Goal: Task Accomplishment & Management: Manage account settings

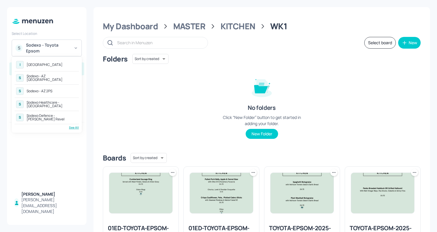
click at [73, 125] on div "See All" at bounding box center [47, 127] width 64 height 4
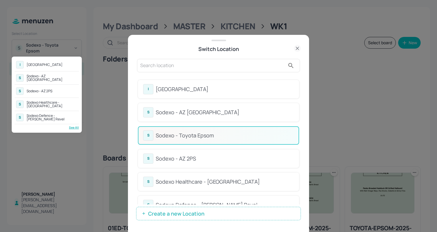
drag, startPoint x: 300, startPoint y: 101, endPoint x: 299, endPoint y: 126, distance: 24.3
click at [299, 126] on div at bounding box center [218, 116] width 437 height 232
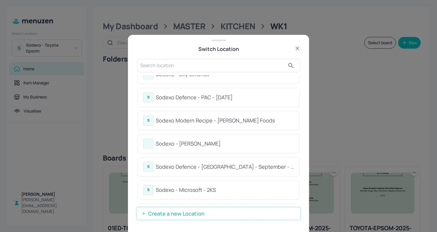
scroll to position [205, 0]
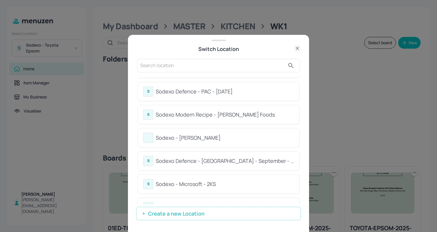
click at [168, 158] on div "Sodexo Defence - Colchester - September - 2025" at bounding box center [225, 161] width 138 height 8
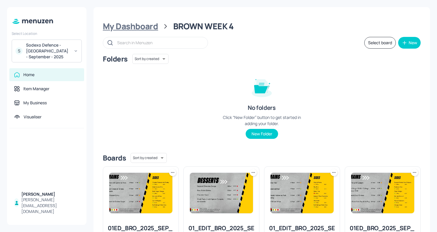
click at [131, 25] on div "My Dashboard" at bounding box center [130, 26] width 55 height 11
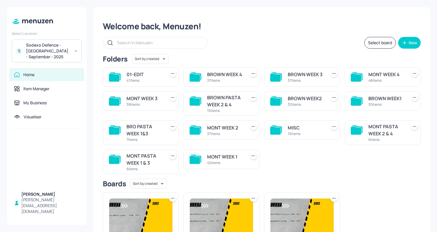
click at [362, 111] on div "BROWN WEEK1 30 items" at bounding box center [380, 101] width 81 height 29
click at [370, 98] on div "BROWN WEEK1" at bounding box center [387, 98] width 36 height 7
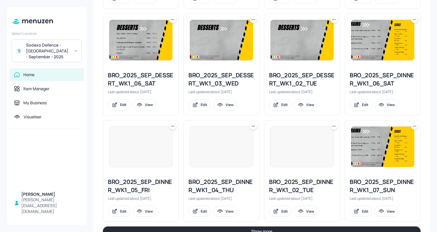
scroll to position [620, 0]
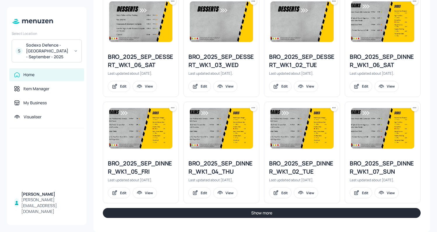
click at [318, 214] on button "Show more" at bounding box center [262, 213] width 318 height 10
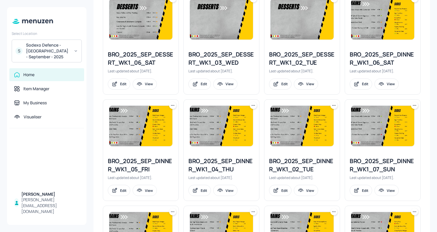
scroll to position [605, 0]
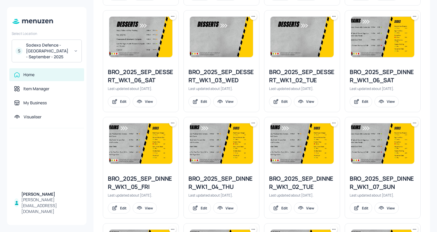
click at [254, 123] on icon at bounding box center [254, 123] width 6 height 6
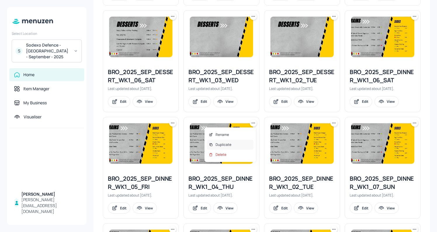
click at [237, 142] on div "Duplicate" at bounding box center [230, 144] width 47 height 10
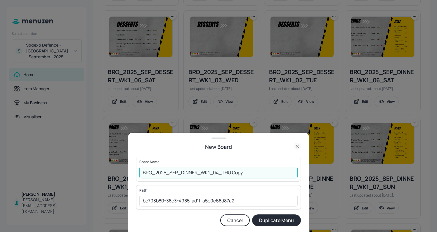
click at [139, 170] on input "BRO_2025_SEP_DINNER_WK1_04_THU Copy" at bounding box center [218, 172] width 158 height 12
click at [254, 176] on input "01EDBRO_2025_SEP_DINNER_WK1_04_THU Copy" at bounding box center [218, 172] width 158 height 12
type input "01EDBRO_2025_SEP_DINNER_WK1_04_THU091025"
click at [273, 218] on button "Duplicate Menu" at bounding box center [276, 220] width 49 height 12
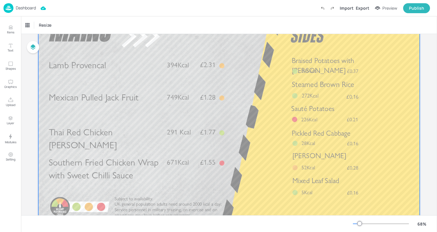
scroll to position [45, 0]
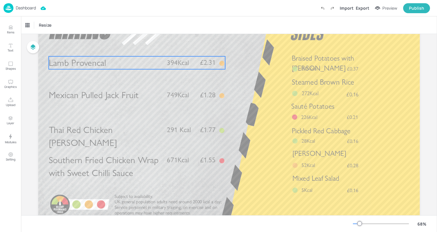
click at [84, 68] on span "Lamb Provencal" at bounding box center [77, 62] width 57 height 11
click at [47, 26] on div "Lamb Provencal" at bounding box center [38, 25] width 26 height 5
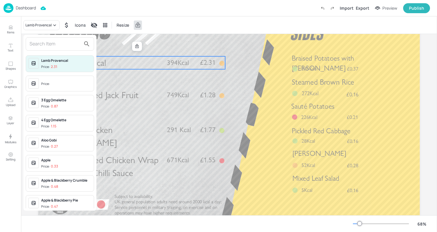
click at [56, 47] on input "text" at bounding box center [55, 43] width 51 height 9
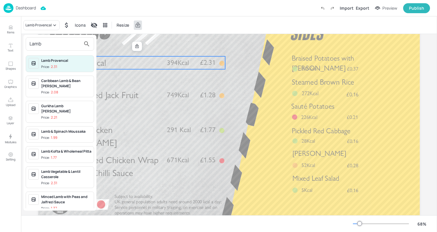
type input "Lamb"
click at [58, 80] on div "Caribbean Lamb & Bean Curry" at bounding box center [66, 83] width 50 height 11
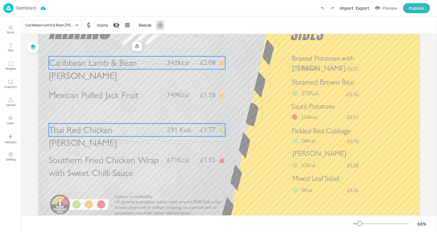
click at [117, 129] on span "Thai Red Chicken Curry" at bounding box center [83, 136] width 68 height 24
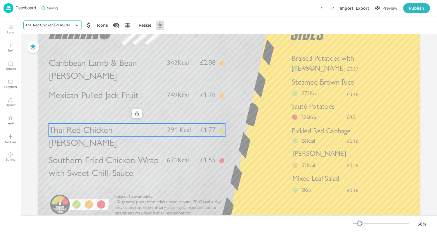
click at [58, 27] on div "Thai Red Chicken Curry" at bounding box center [49, 25] width 49 height 5
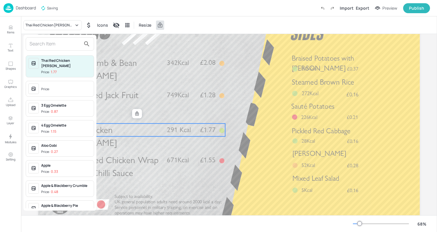
click at [65, 46] on input "text" at bounding box center [55, 43] width 51 height 9
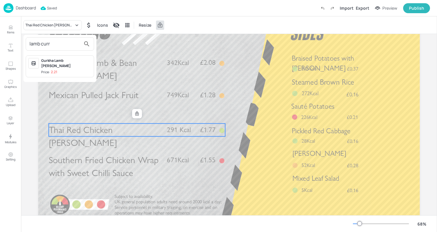
type input "lamb curr"
click at [56, 62] on div "Gurkha Lamb Curry" at bounding box center [66, 63] width 50 height 11
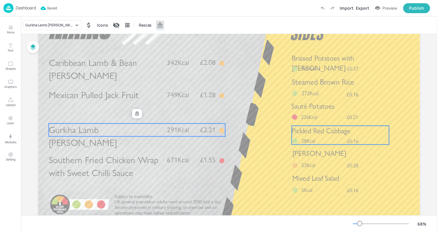
click at [343, 128] on span "Pickled Red Cabbage" at bounding box center [321, 130] width 59 height 8
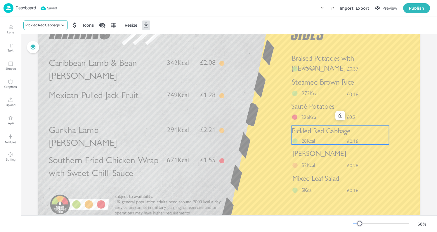
click at [47, 27] on div "Pickled Red Cabbage" at bounding box center [42, 25] width 34 height 5
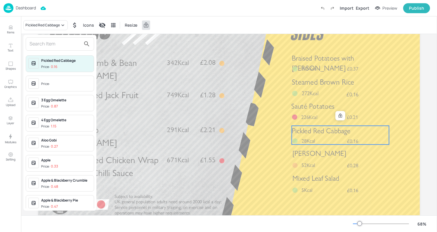
click at [44, 43] on input "text" at bounding box center [55, 43] width 51 height 9
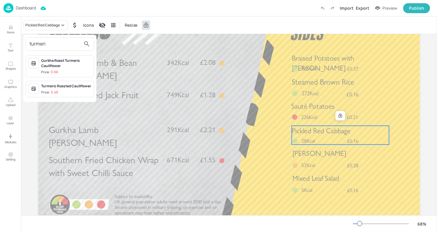
type input "turmeri"
click at [56, 84] on div "Turmeric Roasted Cauliflower" at bounding box center [66, 85] width 50 height 5
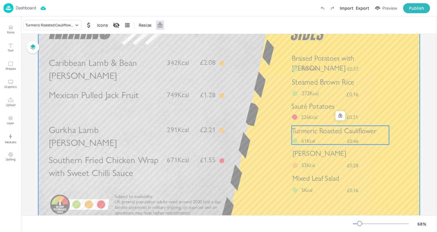
click at [268, 42] on div at bounding box center [229, 115] width 382 height 215
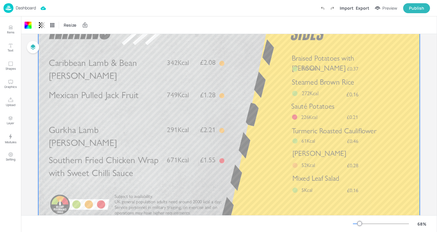
scroll to position [0, 0]
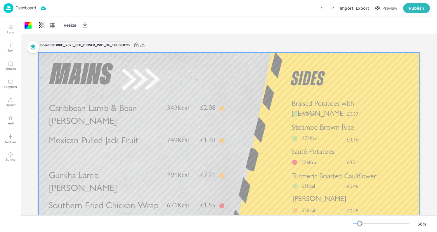
click at [363, 7] on div "Export" at bounding box center [362, 8] width 13 height 6
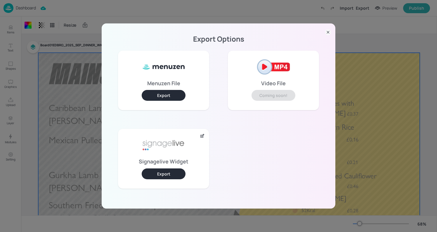
click at [164, 173] on button "Export" at bounding box center [164, 173] width 44 height 11
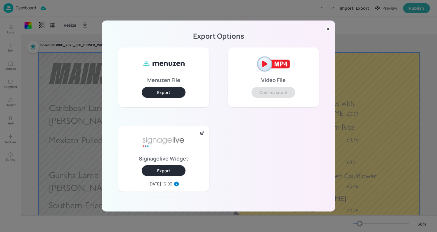
click at [328, 30] on icon at bounding box center [328, 29] width 2 height 2
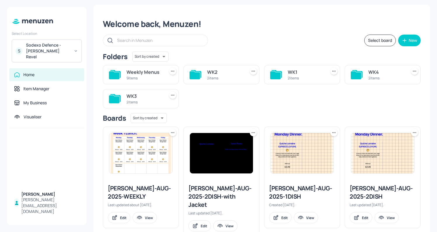
scroll to position [1, 0]
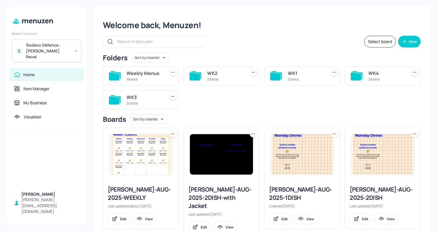
click at [380, 79] on div "2 items" at bounding box center [387, 79] width 36 height 5
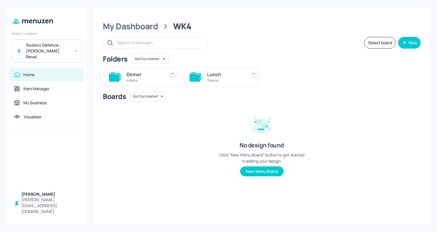
click at [220, 71] on div "Lunch" at bounding box center [225, 74] width 36 height 7
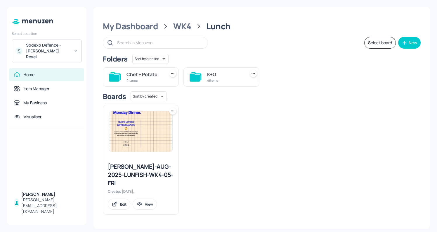
click at [216, 77] on div "K+G" at bounding box center [225, 74] width 36 height 7
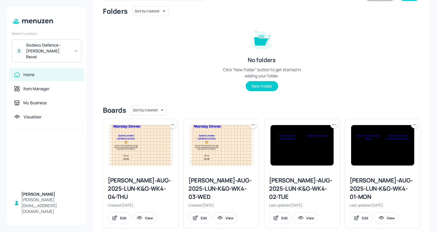
scroll to position [50, 0]
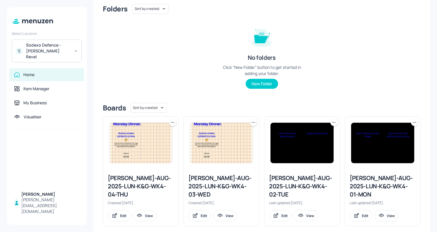
click at [361, 179] on div "[PERSON_NAME]-AUG-2025-LUN-K&G-WK4-01-MON" at bounding box center [383, 186] width 66 height 25
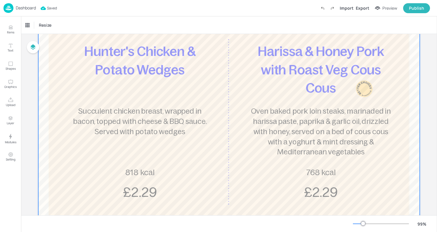
scroll to position [101, 0]
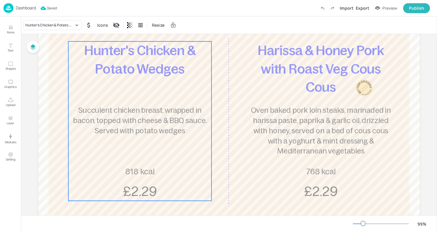
click at [132, 183] on p "£2.29" at bounding box center [139, 191] width 57 height 18
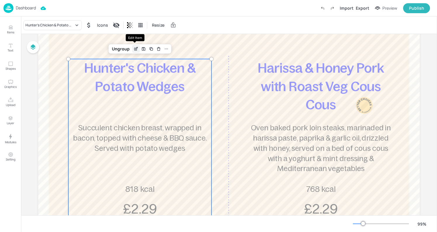
click at [134, 48] on icon "Edit Item" at bounding box center [136, 48] width 5 height 5
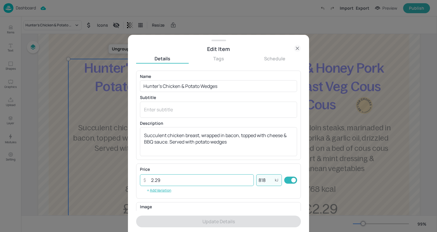
drag, startPoint x: 267, startPoint y: 178, endPoint x: 229, endPoint y: 181, distance: 38.7
click at [229, 181] on div "​ 2.29 ​ 818 kJ ​" at bounding box center [218, 180] width 157 height 12
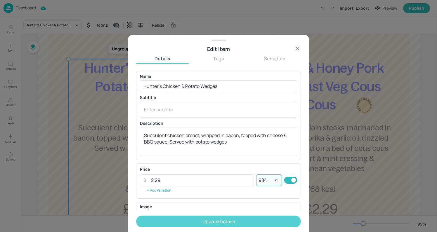
type input "984"
click at [208, 222] on button "Update Details" at bounding box center [218, 221] width 165 height 12
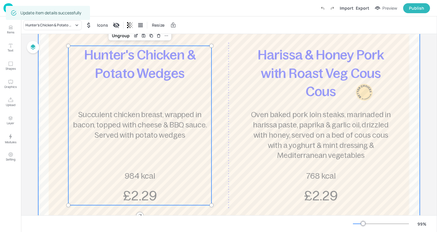
scroll to position [96, 0]
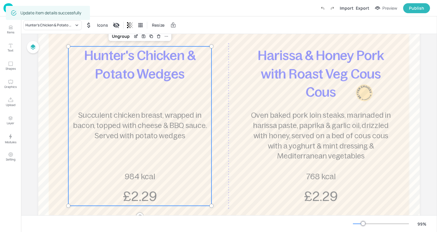
click at [158, 176] on p "984 kcal" at bounding box center [140, 176] width 51 height 11
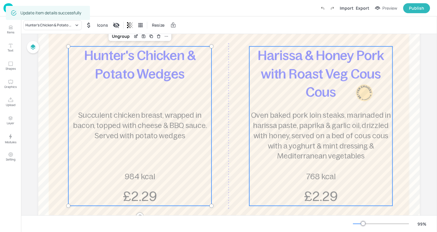
click at [299, 184] on div "Harissa & Honey Pork with Roast Veg Cous Cous Oven baked pork loin steaks, mari…" at bounding box center [320, 125] width 143 height 159
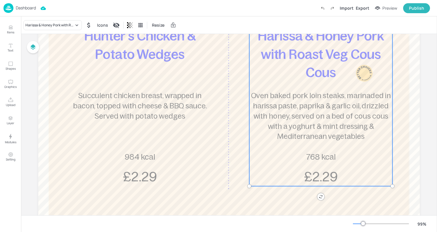
scroll to position [0, 0]
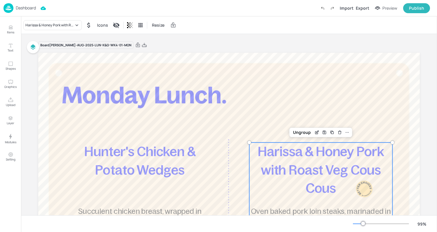
click at [4, 7] on img at bounding box center [9, 8] width 10 height 10
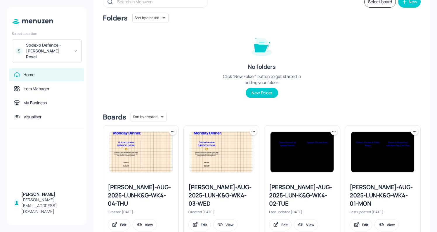
scroll to position [50, 0]
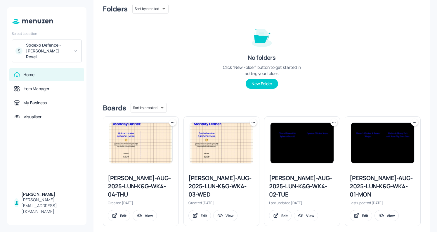
click at [292, 188] on div "[PERSON_NAME]-AUG-2025-LUN-K&G-WK4-02-TUE" at bounding box center [302, 186] width 66 height 25
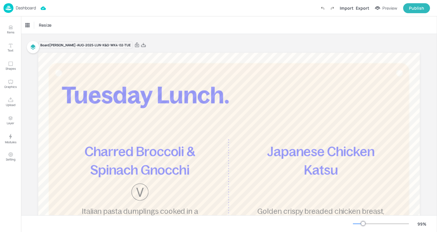
click at [9, 11] on img at bounding box center [9, 8] width 10 height 10
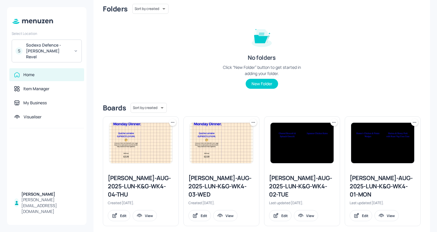
scroll to position [50, 0]
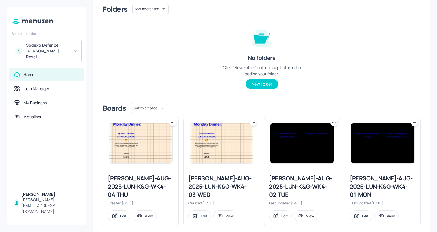
click at [219, 184] on div "[PERSON_NAME]-AUG-2025-LUN-K&G-WK4-03-WED" at bounding box center [222, 186] width 66 height 25
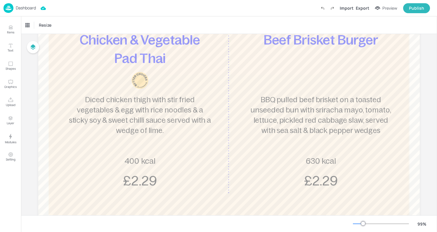
scroll to position [112, 0]
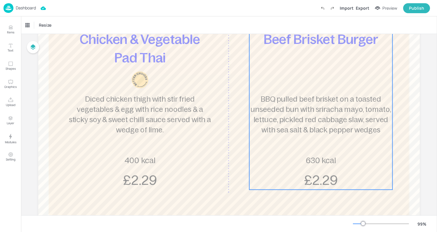
click at [287, 118] on span "BBQ pulled beef brisket on a toasted unseeded bun with sriracha mayo, tomato, l…" at bounding box center [321, 114] width 141 height 39
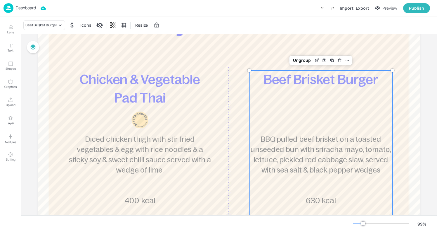
scroll to position [63, 0]
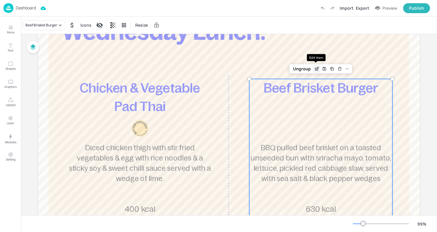
click at [317, 69] on icon "Edit Item" at bounding box center [318, 68] width 2 height 2
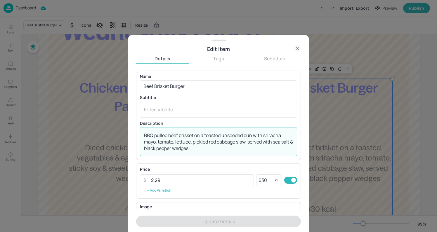
drag, startPoint x: 203, startPoint y: 149, endPoint x: 138, endPoint y: 127, distance: 68.7
click at [138, 127] on div "Name Beef Brisket Burger ​ Subtitle x ​ Description BBQ pulled beef brisket on …" at bounding box center [218, 114] width 165 height 89
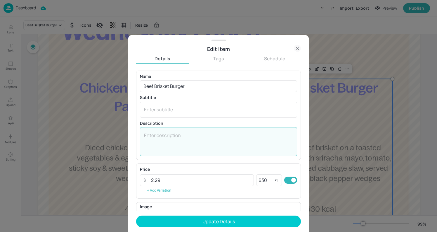
paste textarea "Slow cooked BBQ pulled beef brisket on a toasted unseeded bun with sriracha may…"
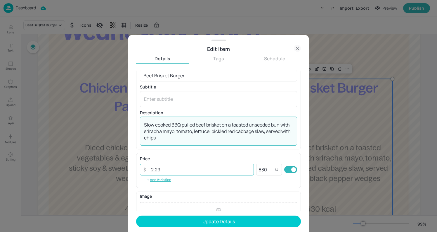
scroll to position [11, 0]
type textarea "Slow cooked BBQ pulled beef brisket on a toasted unseeded bun with sriracha may…"
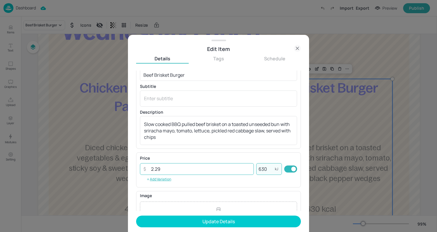
drag, startPoint x: 269, startPoint y: 169, endPoint x: 247, endPoint y: 169, distance: 22.2
click at [247, 169] on div "​ 2.29 ​ 630 kJ ​" at bounding box center [218, 169] width 157 height 12
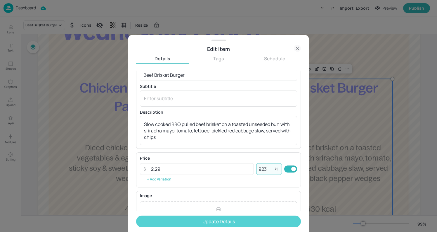
type input "923"
click at [228, 224] on button "Update Details" at bounding box center [218, 221] width 165 height 12
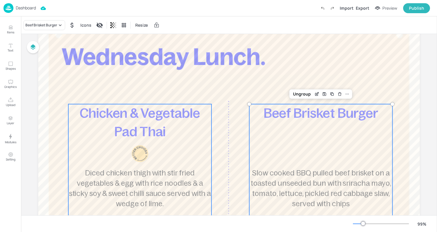
scroll to position [34, 0]
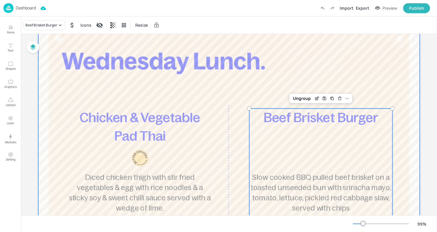
click at [284, 50] on div at bounding box center [229, 176] width 382 height 314
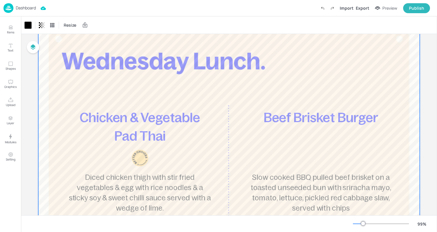
click at [20, 10] on p "Dashboard" at bounding box center [26, 8] width 20 height 4
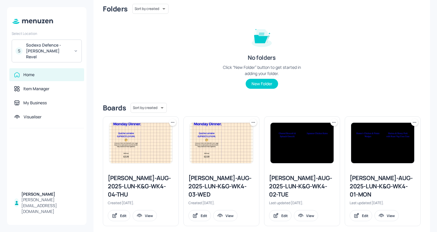
scroll to position [49, 0]
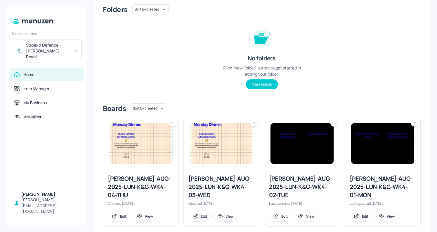
click at [127, 184] on div "[PERSON_NAME]-AUG-2025-LUN-K&G-WK4-04-THU" at bounding box center [141, 186] width 66 height 25
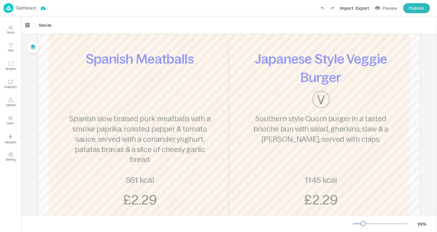
scroll to position [92, 0]
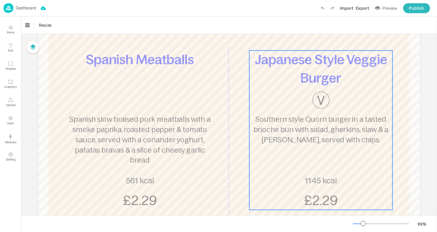
click at [322, 121] on span "Southern style Quorn burger in a tasted brioche bun with salad, gherkins, slaw …" at bounding box center [321, 129] width 135 height 28
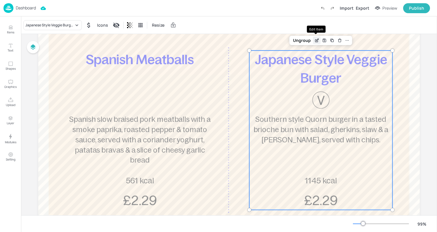
click at [317, 38] on icon "Edit Item" at bounding box center [317, 40] width 5 height 5
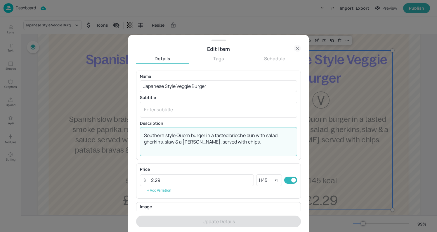
click at [220, 134] on textarea "Southern style Quorn burger in a tasted brioche bun with salad, gherkins, slaw …" at bounding box center [218, 141] width 149 height 19
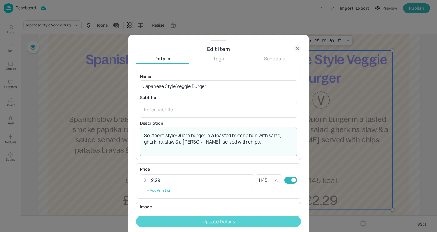
type textarea "Southern style Quorn burger in a toasted brioche bun with salad, gherkins, slaw…"
click at [247, 219] on button "Update Details" at bounding box center [218, 221] width 165 height 12
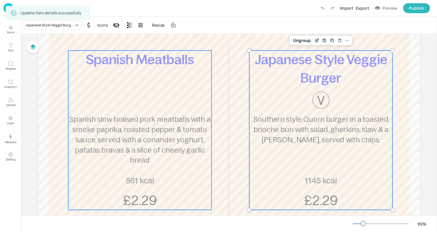
click at [127, 154] on p "Spanish slow braised pork meatballs with a smoke paprika, roasted pepper & toma…" at bounding box center [139, 139] width 143 height 51
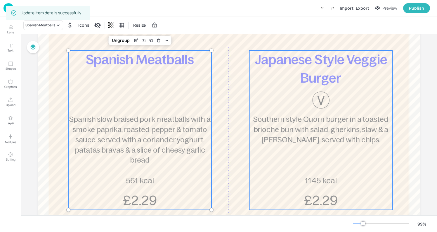
click at [298, 151] on div "Japanese Style Veggie Burger Southern style Quorn burger in a toasted brioche b…" at bounding box center [320, 129] width 143 height 159
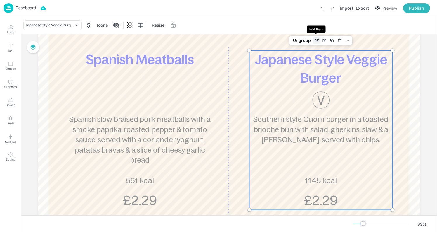
click at [319, 37] on div "Edit Item" at bounding box center [317, 41] width 8 height 8
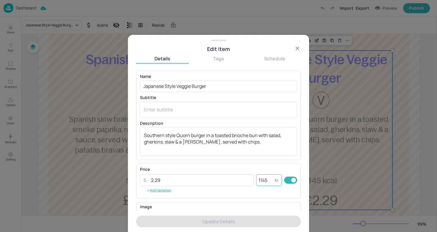
click at [269, 178] on input "1145" at bounding box center [265, 180] width 19 height 12
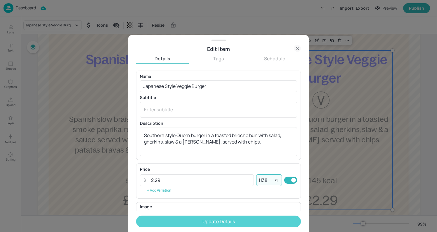
type input "1138"
click at [270, 220] on button "Update Details" at bounding box center [218, 221] width 165 height 12
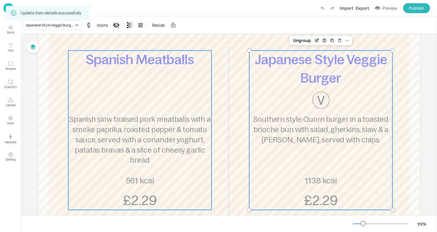
click at [145, 186] on div "Spanish Meatballs Spanish slow braised pork meatballs with a smoke paprika, roa…" at bounding box center [139, 129] width 143 height 159
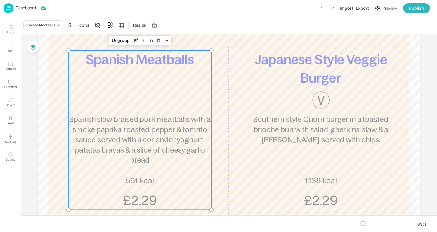
click at [180, 177] on div "Spanish Meatballs Spanish slow braised pork meatballs with a smoke paprika, roa…" at bounding box center [139, 129] width 143 height 159
click at [134, 36] on div "Ungroup" at bounding box center [139, 40] width 63 height 9
click at [134, 39] on icon "Edit Item" at bounding box center [136, 40] width 5 height 5
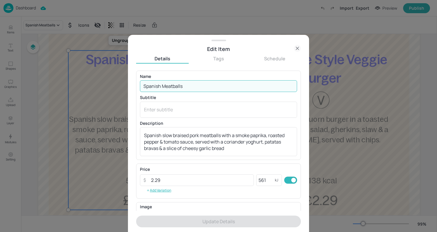
drag, startPoint x: 179, startPoint y: 91, endPoint x: 60, endPoint y: 81, distance: 119.7
click at [60, 81] on div "Edit Item Details Tags Schedule Name Spanish Meatballs ​ Subtitle x ​ Descripti…" at bounding box center [218, 116] width 437 height 232
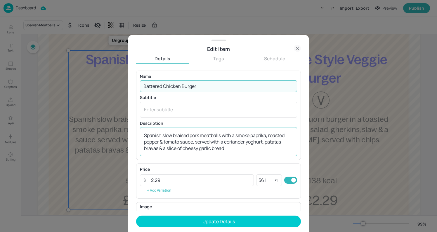
type input "Battered Chicken Burger"
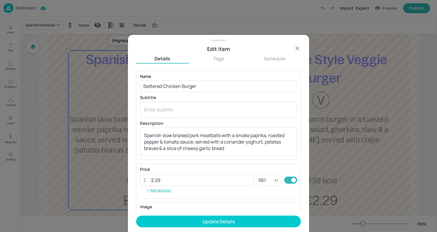
drag, startPoint x: 231, startPoint y: 152, endPoint x: 128, endPoint y: 130, distance: 105.1
click at [126, 130] on div "Edit Item Details Tags Schedule Name Battered Chicken Burger ​ Subtitle x ​ Des…" at bounding box center [218, 116] width 437 height 232
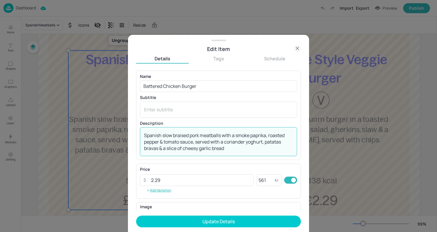
drag, startPoint x: 229, startPoint y: 150, endPoint x: 109, endPoint y: 129, distance: 121.1
click at [109, 129] on div "Edit Item Details Tags Schedule Name Battered Chicken Burger ​ Subtitle x ​ Des…" at bounding box center [218, 116] width 437 height 232
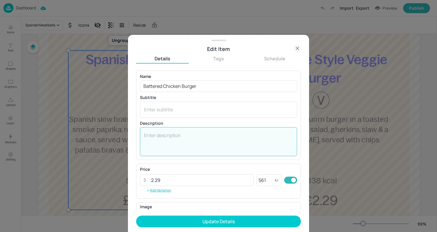
paste textarea "Crispy deep fried American style chicken filet, served in a floured bap with le…"
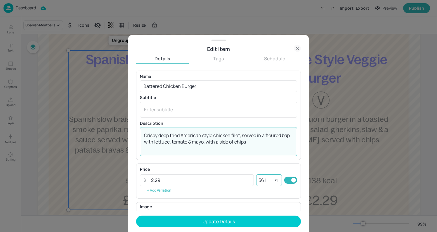
type textarea "Crispy deep fried American style chicken filet, served in a floured bap with le…"
click at [272, 181] on input "561" at bounding box center [265, 180] width 19 height 12
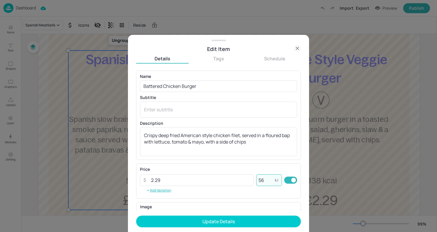
type input "5"
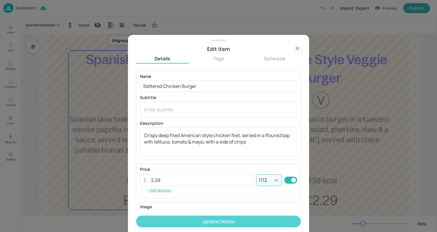
type input "1172"
click at [227, 219] on button "Update Details" at bounding box center [218, 221] width 165 height 12
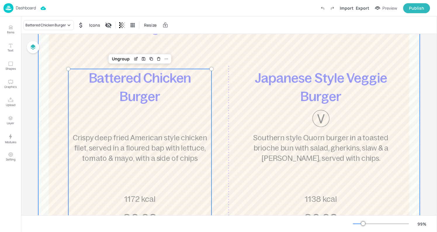
scroll to position [74, 0]
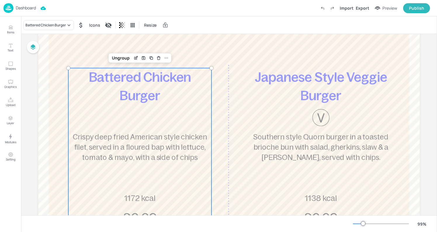
click at [185, 114] on div "Battered Chicken Burger Crispy deep fried American style chicken filet, served …" at bounding box center [139, 147] width 143 height 159
click at [135, 58] on icon "Edit Item" at bounding box center [136, 57] width 2 height 2
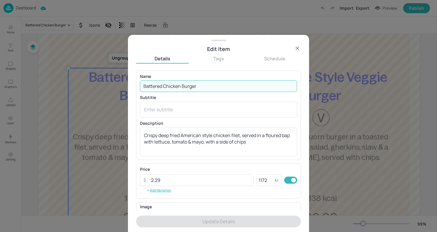
drag, startPoint x: 198, startPoint y: 88, endPoint x: 115, endPoint y: 87, distance: 82.7
click at [115, 87] on div "Edit Item Details Tags Schedule Name Battered Chicken Burger ​ Subtitle x ​ Des…" at bounding box center [218, 116] width 437 height 232
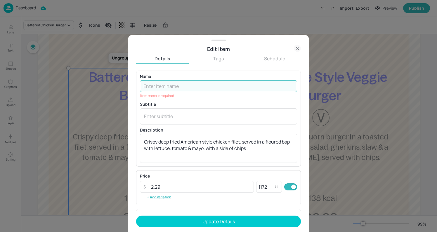
paste input "Spanish Meatballs"
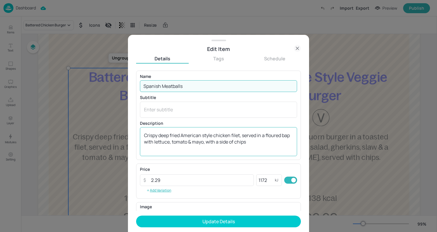
type input "Spanish Meatballs"
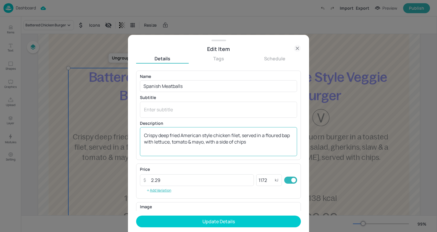
drag, startPoint x: 248, startPoint y: 154, endPoint x: 170, endPoint y: 140, distance: 78.7
click at [170, 140] on div "Crispy deep fried American style chicken filet, served in a floured bap with le…" at bounding box center [218, 141] width 157 height 29
drag, startPoint x: 274, startPoint y: 152, endPoint x: 121, endPoint y: 137, distance: 153.3
click at [121, 137] on div "Edit Item Details Tags Schedule Name Spanish Meatballs ​ Subtitle x ​ Descripti…" at bounding box center [218, 116] width 437 height 232
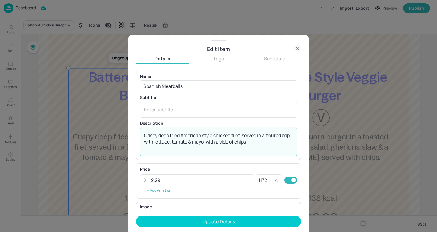
drag, startPoint x: 249, startPoint y: 140, endPoint x: 144, endPoint y: 120, distance: 107.7
click at [142, 121] on div "Description Crispy deep fried American style chicken filet, served in a floured…" at bounding box center [218, 138] width 157 height 35
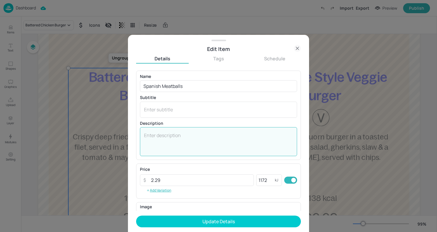
paste textarea "Spanish slow braised pork meatballs with a smoky paprika, roasted pepper & toma…"
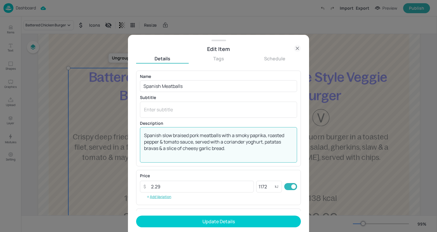
click at [231, 150] on textarea "Spanish slow braised pork meatballs with a smoky paprika, roasted pepper & toma…" at bounding box center [218, 145] width 149 height 26
type textarea "Spanish slow braised pork meatballs with a smoky paprika, roasted pepper & toma…"
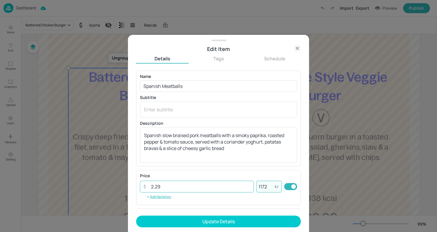
drag, startPoint x: 268, startPoint y: 185, endPoint x: 243, endPoint y: 185, distance: 25.1
click at [243, 185] on div "​ 2.29 ​ 1172 kJ ​" at bounding box center [218, 186] width 157 height 12
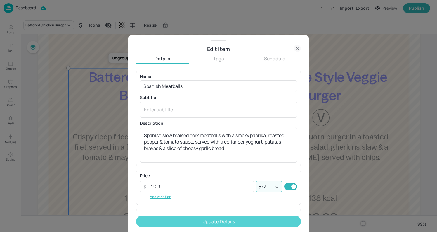
type input "572"
click at [222, 218] on button "Update Details" at bounding box center [218, 221] width 165 height 12
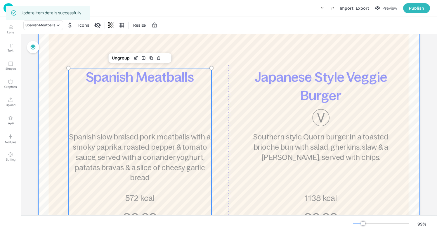
scroll to position [95, 0]
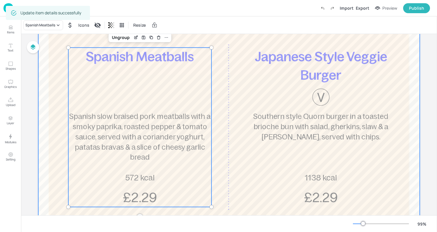
click at [234, 155] on div at bounding box center [229, 115] width 382 height 314
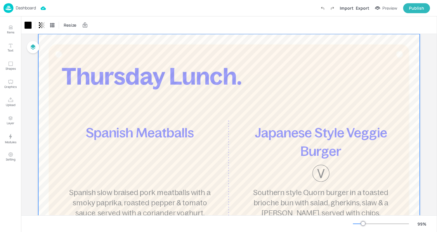
scroll to position [0, 0]
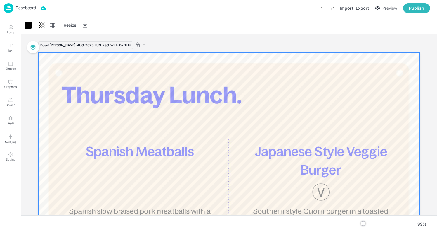
click at [227, 103] on div at bounding box center [229, 210] width 382 height 314
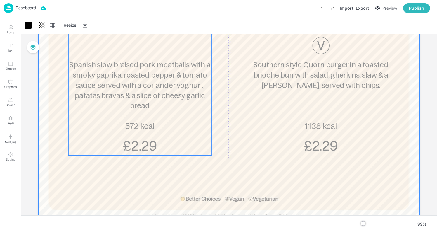
scroll to position [166, 0]
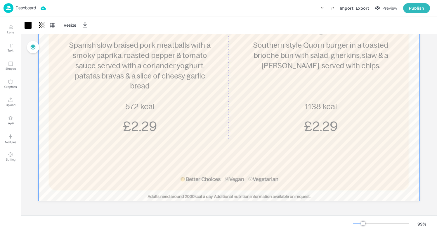
click at [14, 6] on div "Dashboard" at bounding box center [20, 8] width 32 height 10
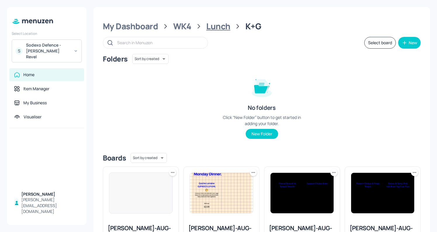
click at [217, 26] on div "Lunch" at bounding box center [218, 26] width 24 height 11
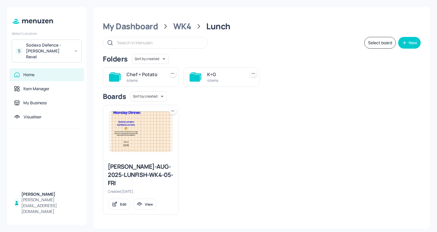
click at [139, 78] on div "4 items" at bounding box center [145, 80] width 36 height 5
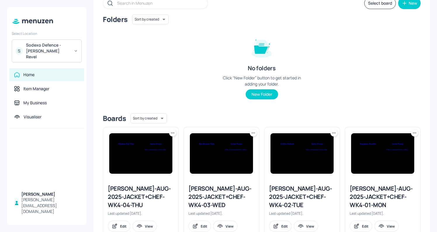
scroll to position [58, 0]
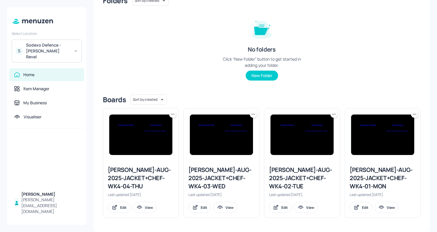
click at [363, 174] on div "[PERSON_NAME]-AUG-2025-JACKET+CHEF-WK4-01-MON" at bounding box center [383, 177] width 66 height 25
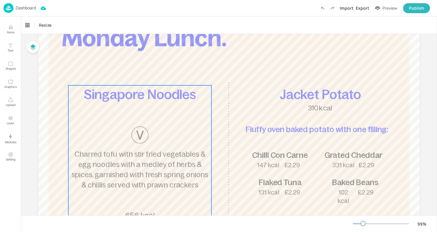
scroll to position [58, 0]
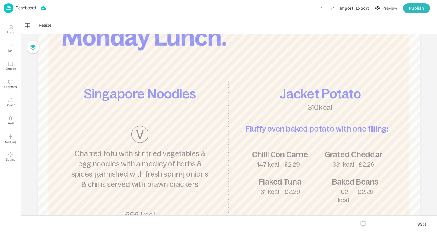
click at [173, 155] on span "Charred tofu with stir fried vegetables & egg noodles with a medley of herbs & …" at bounding box center [140, 168] width 137 height 39
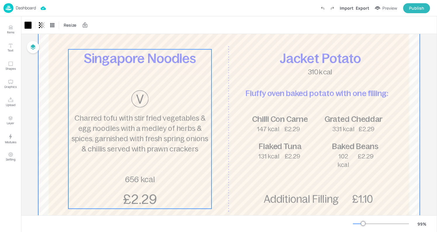
scroll to position [104, 0]
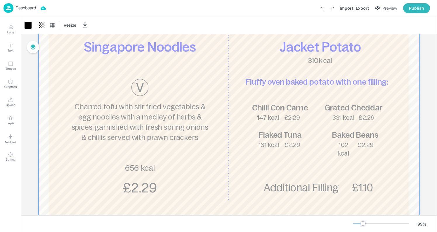
click at [308, 123] on div at bounding box center [229, 105] width 382 height 314
click at [353, 138] on span "Baked Beans" at bounding box center [355, 134] width 47 height 9
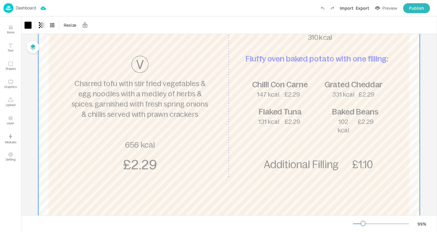
scroll to position [136, 0]
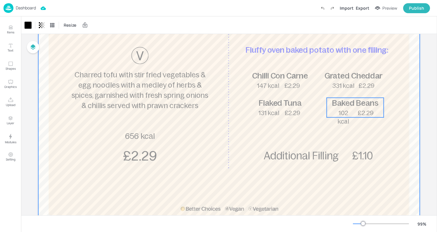
click at [350, 122] on p "102 kcal" at bounding box center [344, 116] width 20 height 17
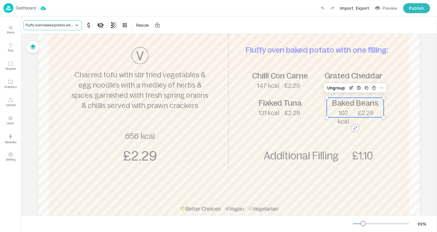
click at [67, 27] on div "Fluffy oven baked potato with one filling:" at bounding box center [49, 25] width 49 height 5
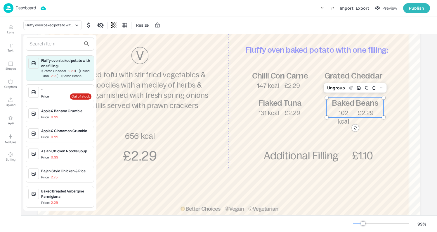
click at [52, 88] on div "-" at bounding box center [66, 89] width 50 height 5
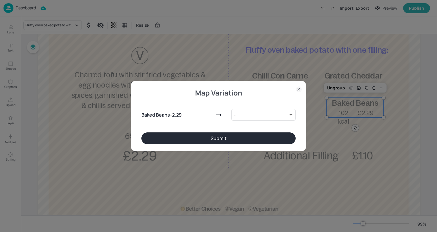
click at [201, 132] on div "Baked Beans - 2.29 - 9221136 ​" at bounding box center [218, 113] width 154 height 37
click at [203, 137] on button "Submit" at bounding box center [218, 138] width 154 height 12
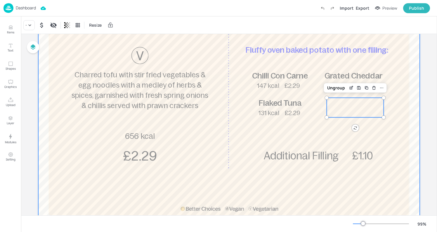
click at [240, 89] on div at bounding box center [229, 73] width 382 height 314
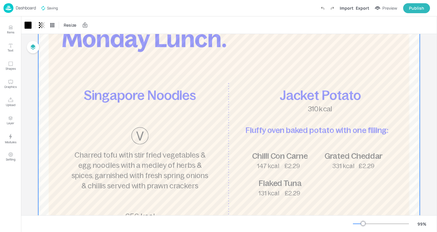
scroll to position [0, 0]
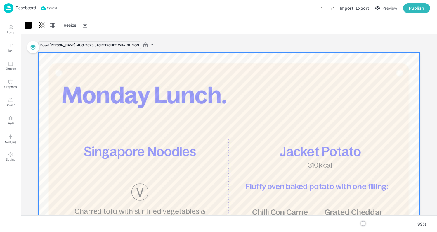
click at [22, 8] on p "Dashboard" at bounding box center [26, 8] width 20 height 4
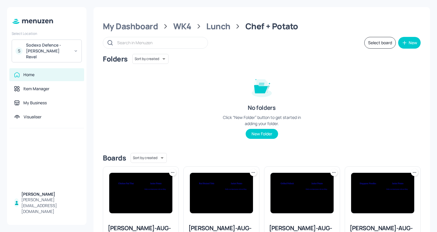
scroll to position [58, 0]
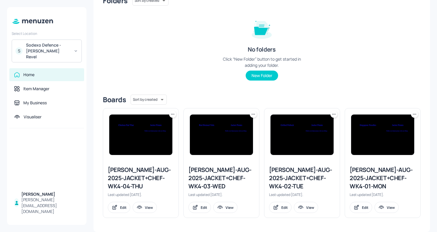
click at [309, 179] on div "[PERSON_NAME]-AUG-2025-JACKET+CHEF-WK4-02-TUE" at bounding box center [302, 177] width 66 height 25
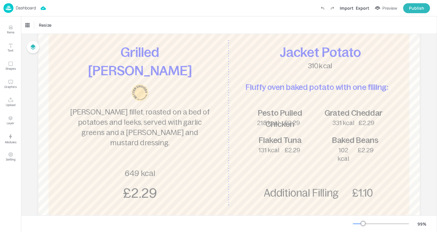
scroll to position [106, 0]
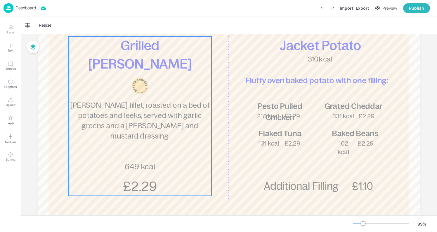
click at [147, 127] on span "[PERSON_NAME] fillet, roasted on a bed of potatoes and leeks, served with garli…" at bounding box center [140, 120] width 140 height 39
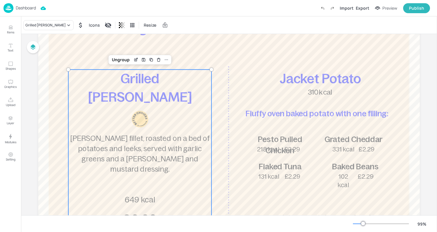
scroll to position [66, 0]
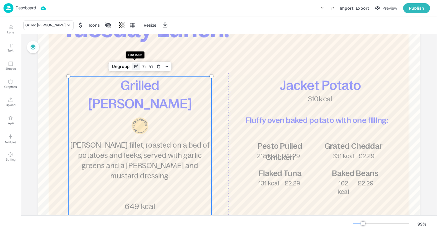
click at [134, 65] on icon "Edit Item" at bounding box center [136, 66] width 5 height 5
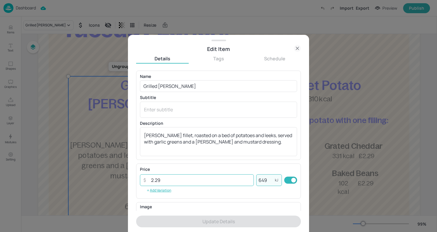
drag, startPoint x: 270, startPoint y: 181, endPoint x: 244, endPoint y: 181, distance: 26.0
click at [244, 181] on div "​ 2.29 ​ 649 kJ ​" at bounding box center [218, 180] width 157 height 12
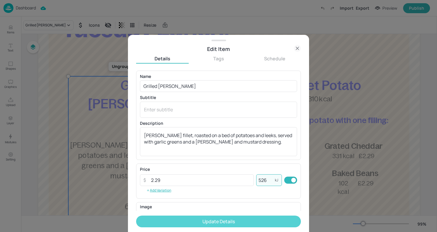
type input "526"
click at [236, 222] on button "Update Details" at bounding box center [218, 221] width 165 height 12
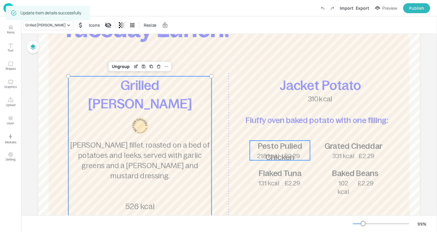
click at [292, 155] on span "£2.29" at bounding box center [292, 155] width 16 height 7
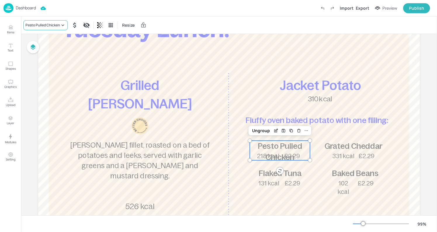
click at [54, 27] on div "Pesto Pulled Chicken" at bounding box center [42, 25] width 34 height 5
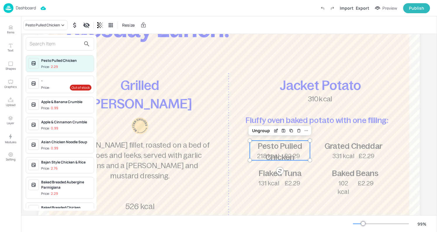
click at [41, 46] on input "text" at bounding box center [55, 43] width 51 height 9
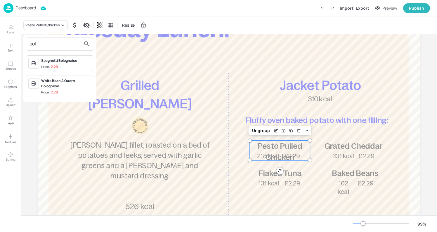
type input "bol"
click at [275, 129] on div at bounding box center [218, 116] width 437 height 232
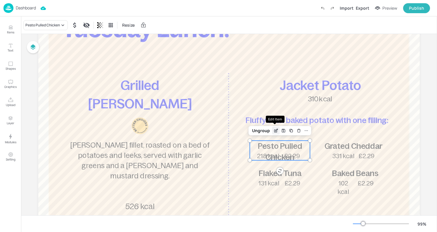
click at [272, 131] on div "Edit Item" at bounding box center [276, 131] width 8 height 8
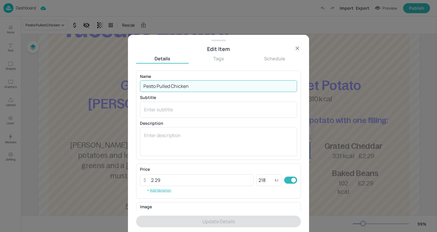
drag, startPoint x: 190, startPoint y: 85, endPoint x: 83, endPoint y: 84, distance: 107.3
click at [83, 84] on div "Edit Item Details Tags Schedule Name Pesto Pulled Chicken ​ Subtitle x ​ Descri…" at bounding box center [218, 116] width 437 height 232
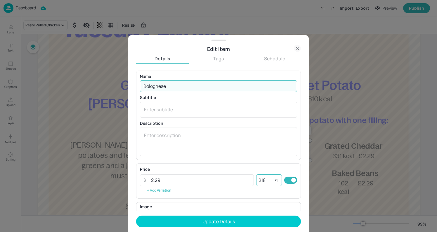
type input "Bolognese"
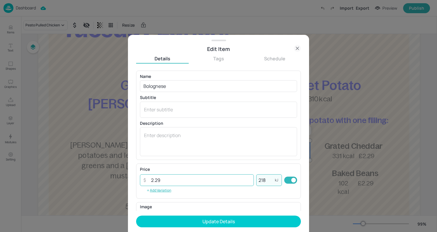
drag, startPoint x: 269, startPoint y: 179, endPoint x: 236, endPoint y: 179, distance: 33.0
click at [236, 179] on div "​ 2.29 ​ 218 kJ ​" at bounding box center [218, 180] width 157 height 12
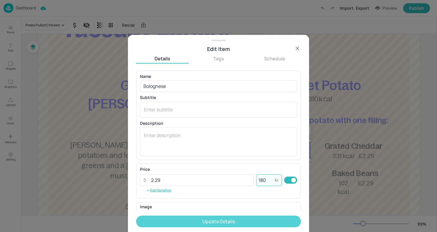
type input "180"
click at [180, 223] on button "Update Details" at bounding box center [218, 221] width 165 height 12
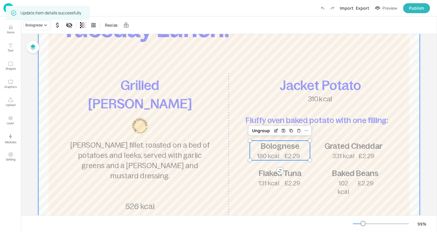
click at [227, 132] on div at bounding box center [229, 144] width 382 height 314
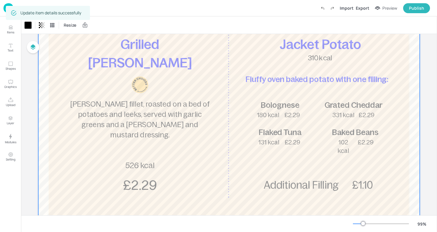
scroll to position [112, 0]
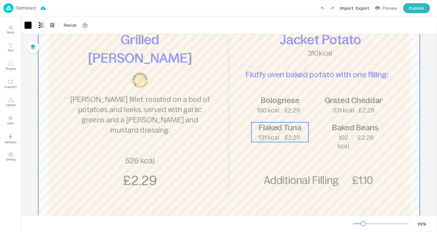
click at [264, 126] on span "Flaked Tuna" at bounding box center [280, 127] width 43 height 9
click at [229, 82] on div at bounding box center [229, 98] width 382 height 314
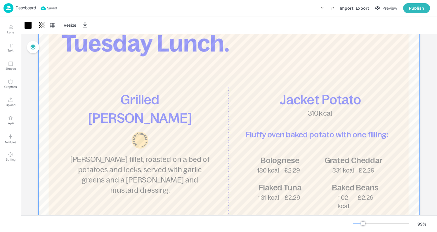
scroll to position [49, 0]
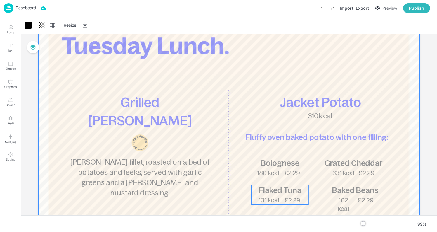
click at [274, 194] on p "Flaked Tuna" at bounding box center [280, 190] width 57 height 11
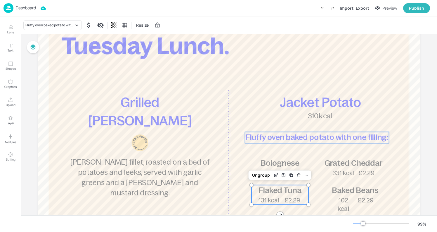
click at [283, 140] on span "Fluffy oven baked potato with one filling:" at bounding box center [318, 137] width 144 height 9
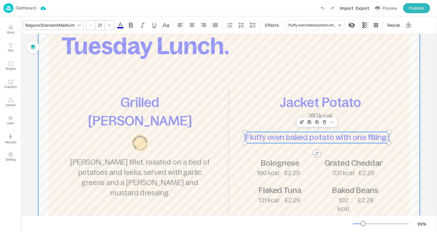
click at [229, 174] on div at bounding box center [229, 161] width 382 height 314
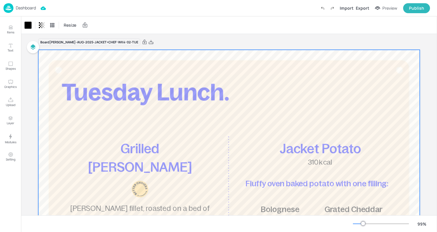
scroll to position [0, 0]
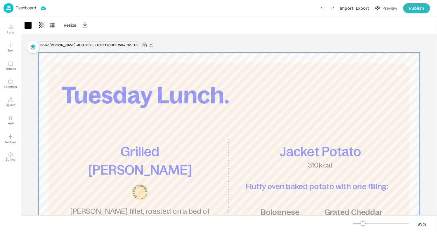
click at [164, 67] on div at bounding box center [229, 210] width 382 height 314
click at [23, 8] on p "Dashboard" at bounding box center [26, 8] width 20 height 4
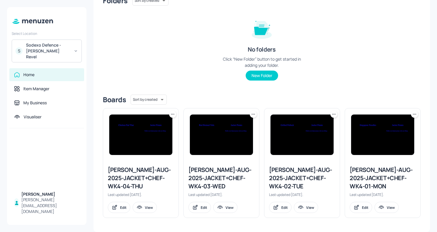
scroll to position [58, 0]
click at [210, 172] on div "[PERSON_NAME]-AUG-2025-JACKET+CHEF-WK4-03-WED" at bounding box center [222, 177] width 66 height 25
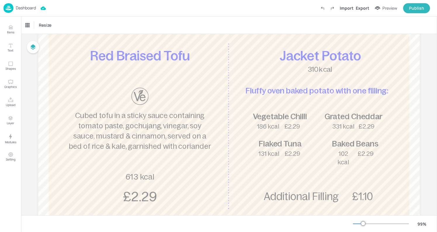
scroll to position [99, 0]
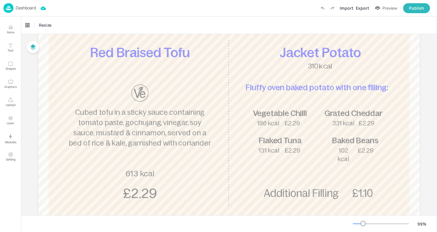
click at [23, 7] on p "Dashboard" at bounding box center [26, 8] width 20 height 4
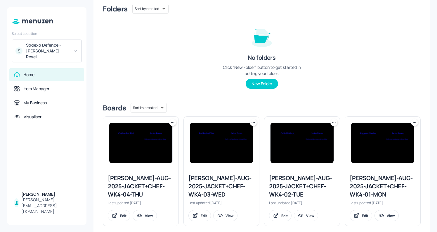
scroll to position [58, 0]
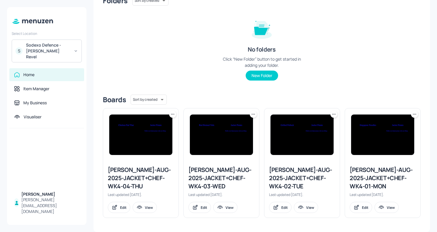
click at [154, 148] on img at bounding box center [140, 134] width 63 height 40
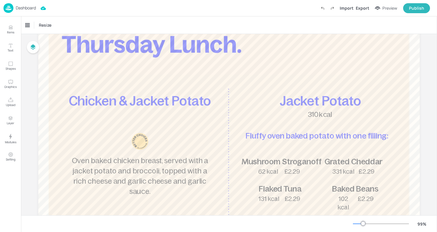
scroll to position [52, 0]
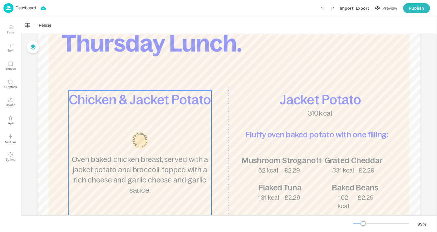
click at [139, 99] on span "Chicken & Jacket Potato" at bounding box center [140, 99] width 142 height 15
click at [137, 77] on div "Edit Item" at bounding box center [136, 81] width 8 height 8
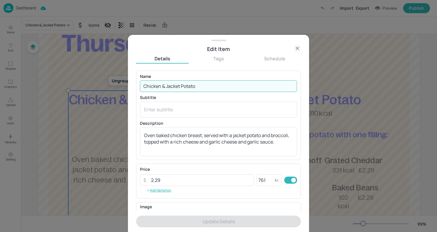
drag, startPoint x: 224, startPoint y: 86, endPoint x: -2, endPoint y: 108, distance: 227.3
click at [0, 108] on html "Dashboard Import Export Preview Publish Items Text Shapes Graphics Upload Layer…" at bounding box center [218, 116] width 437 height 232
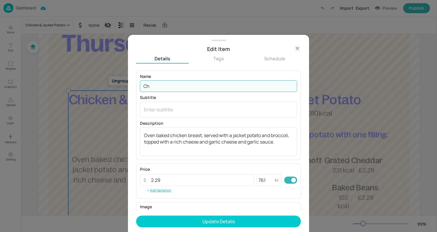
type input "C"
type input "Battered Chicken Burger"
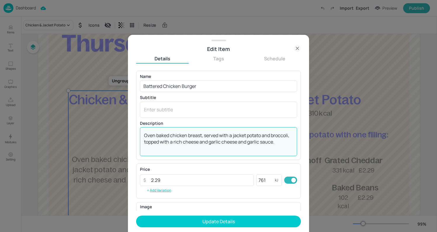
drag, startPoint x: 284, startPoint y: 145, endPoint x: 139, endPoint y: 135, distance: 145.3
click at [139, 135] on div "Name Battered Chicken Burger ​ Subtitle x ​ Description Oven baked chicken brea…" at bounding box center [218, 114] width 165 height 89
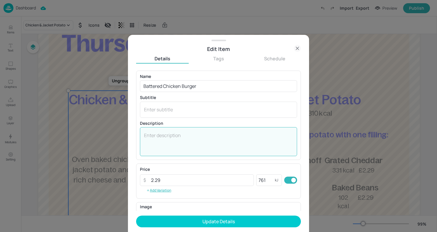
paste textarea "Crispy deep fried American style chicken filet, served in a floured bap with le…"
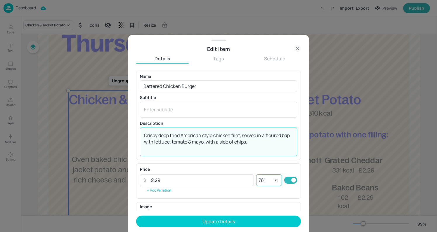
type textarea "Crispy deep fried American style chicken filet, served in a floured bap with le…"
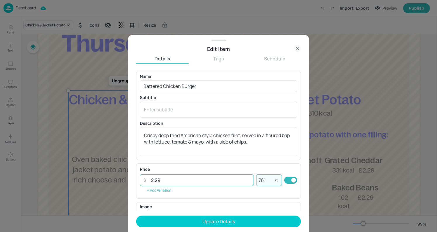
drag, startPoint x: 270, startPoint y: 178, endPoint x: 250, endPoint y: 178, distance: 20.5
click at [250, 178] on div "​ 2.29 ​ 761 kJ ​" at bounding box center [218, 180] width 157 height 12
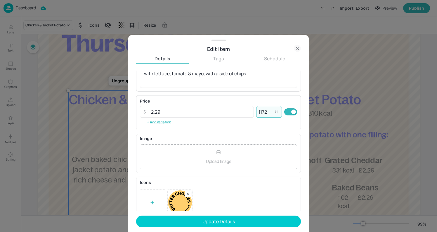
scroll to position [77, 0]
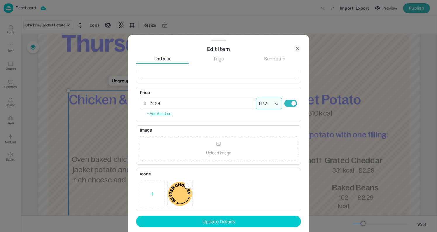
type input "1172"
click at [190, 185] on rect at bounding box center [188, 185] width 4 height 4
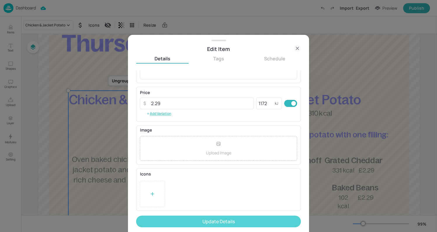
click at [228, 225] on button "Update Details" at bounding box center [218, 221] width 165 height 12
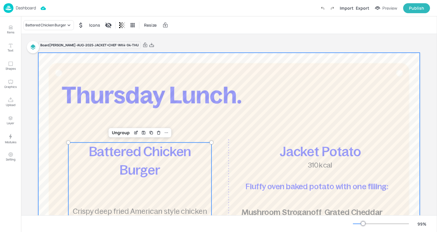
click at [95, 82] on div at bounding box center [229, 210] width 382 height 314
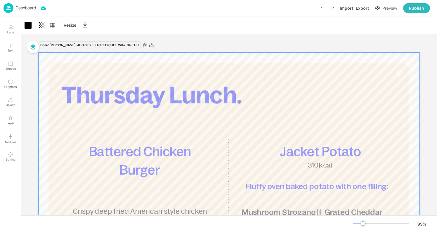
click at [19, 8] on p "Dashboard" at bounding box center [26, 8] width 20 height 4
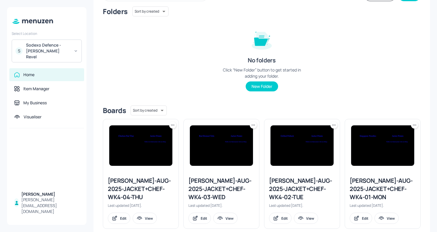
scroll to position [48, 0]
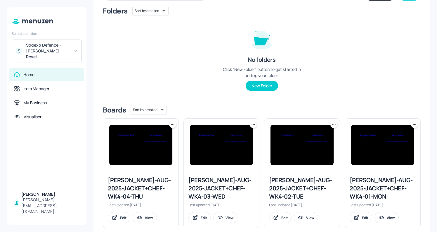
click at [207, 187] on div "[PERSON_NAME]-AUG-2025-JACKET+CHEF-WK4-03-WED" at bounding box center [222, 188] width 66 height 25
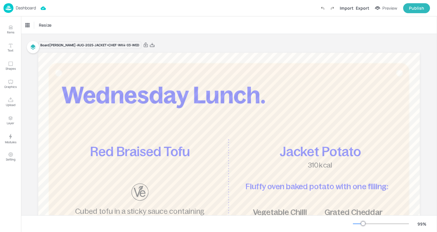
click at [18, 10] on p "Dashboard" at bounding box center [26, 8] width 20 height 4
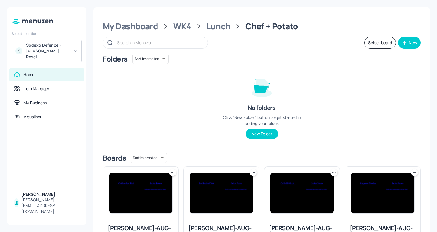
click at [217, 21] on div "Lunch" at bounding box center [218, 26] width 24 height 11
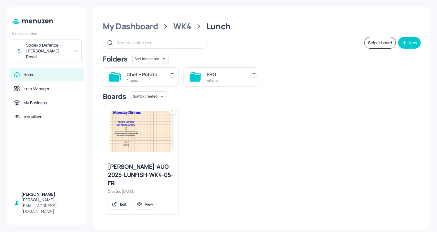
click at [133, 73] on div "Chef + Potato" at bounding box center [145, 74] width 36 height 7
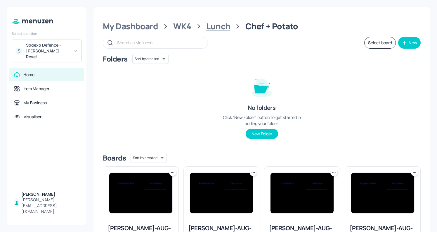
click at [215, 24] on div "Lunch" at bounding box center [218, 26] width 24 height 11
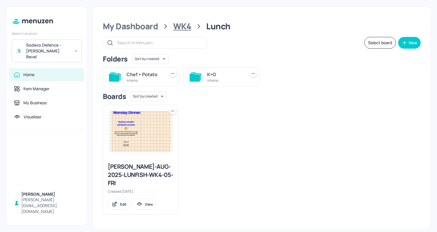
click at [186, 23] on div "WK4" at bounding box center [182, 26] width 18 height 11
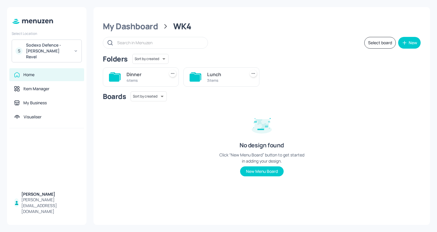
click at [143, 76] on div "Dinner" at bounding box center [145, 74] width 36 height 7
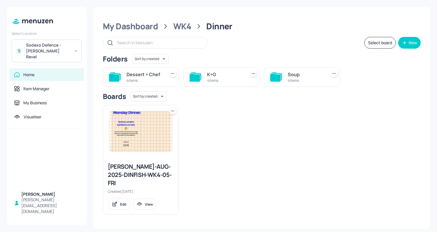
click at [210, 74] on div "K+G" at bounding box center [225, 74] width 36 height 7
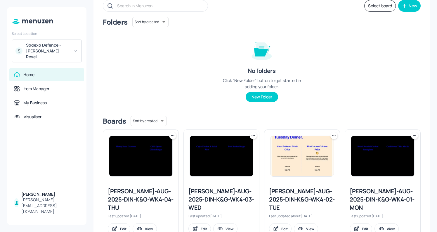
scroll to position [50, 0]
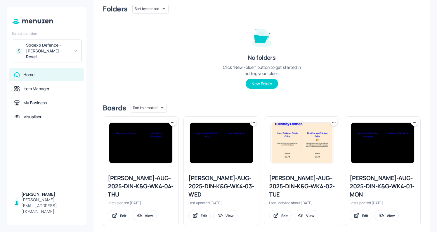
click at [379, 182] on div "[PERSON_NAME]-AUG-2025-DIN-K&G-WK4-01-MON" at bounding box center [383, 186] width 66 height 25
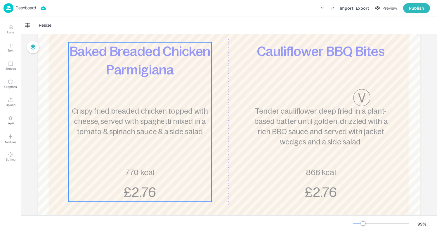
scroll to position [99, 0]
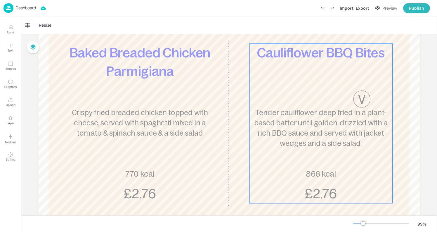
click at [350, 109] on span "Tender cauliflower, deep fried in a plant-based batter until golden, drizzled w…" at bounding box center [321, 127] width 134 height 39
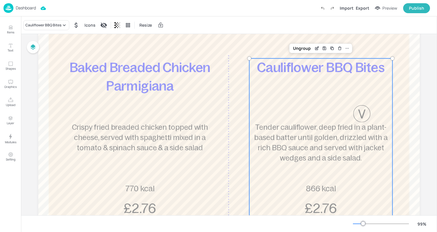
scroll to position [78, 0]
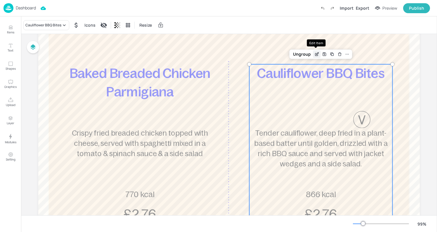
click at [313, 53] on div "Edit Item" at bounding box center [317, 54] width 8 height 8
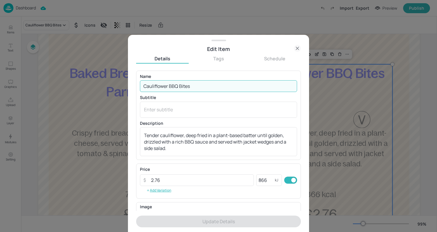
drag, startPoint x: 186, startPoint y: 86, endPoint x: 78, endPoint y: 85, distance: 107.9
click at [77, 85] on div "Edit Item Details Tags Schedule Name Cauliflower BBQ Bites ​ Subtitle x ​ Descr…" at bounding box center [218, 116] width 437 height 232
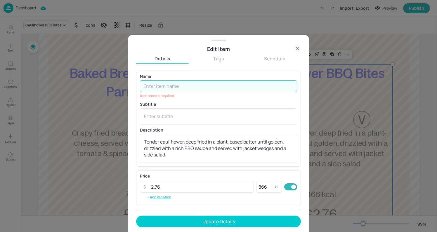
paste input "Cauliflower Katsu Style [PERSON_NAME]"
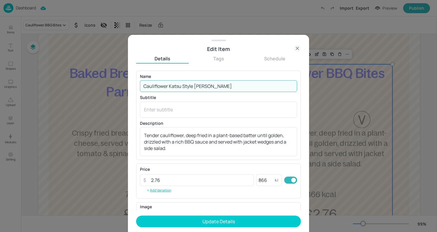
type input "Cauliflower Katsu Style [PERSON_NAME]"
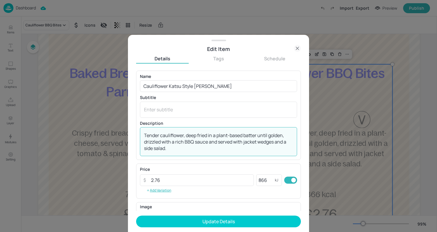
drag, startPoint x: 168, startPoint y: 148, endPoint x: 135, endPoint y: 134, distance: 35.9
click at [135, 134] on div "Edit Item Details Tags Schedule Name Cauliflower Katsu Style [PERSON_NAME] ​ Su…" at bounding box center [218, 133] width 181 height 197
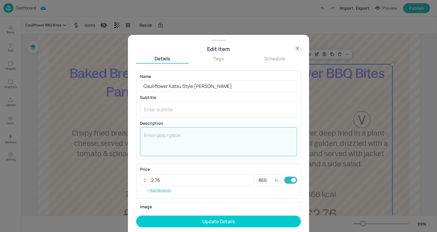
paste textarea "Tender roasted cauliflower, marinaded with herbs & spices, with onions, served …"
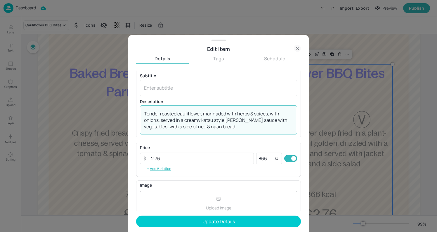
scroll to position [25, 0]
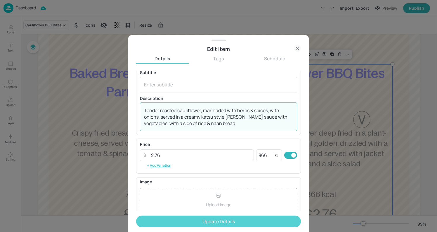
type textarea "Tender roasted cauliflower, marinaded with herbs & spices, with onions, served …"
click at [218, 222] on button "Update Details" at bounding box center [218, 221] width 165 height 12
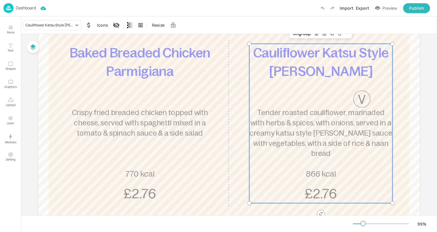
scroll to position [77, 0]
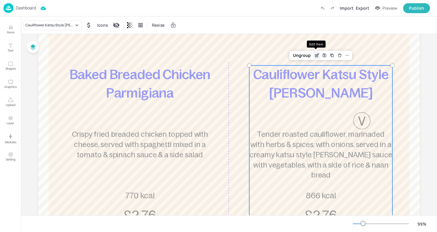
click at [315, 55] on icon "Edit Item" at bounding box center [316, 55] width 3 height 3
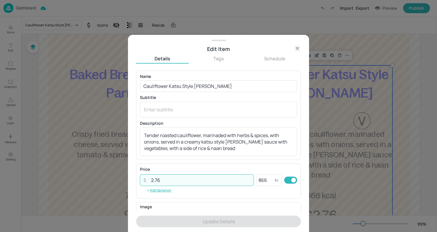
click at [166, 182] on input "2.76" at bounding box center [201, 180] width 106 height 12
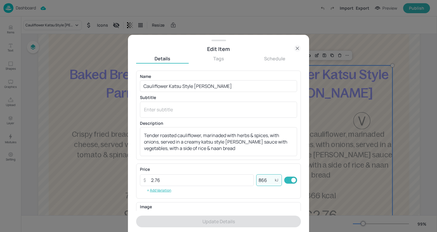
click at [269, 182] on input "866" at bounding box center [265, 180] width 19 height 12
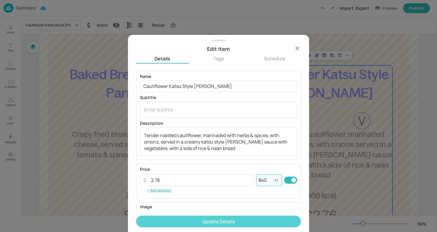
type input "840"
click at [231, 226] on button "Update Details" at bounding box center [218, 221] width 165 height 12
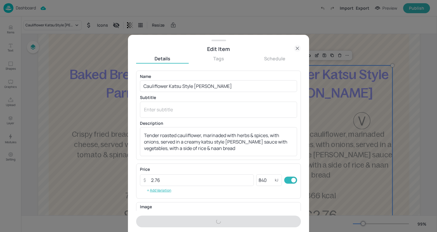
click at [227, 219] on form "Name Cauliflower Katsu Style [PERSON_NAME] ​ Subtitle x ​ Description Tender ro…" at bounding box center [218, 150] width 165 height 161
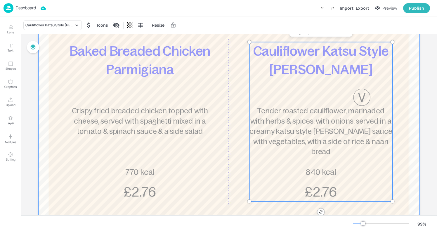
scroll to position [82, 0]
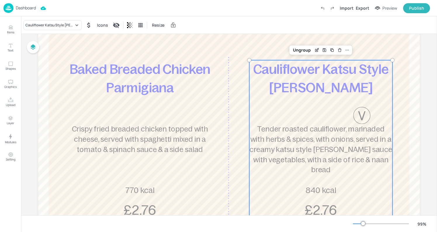
click at [360, 110] on div at bounding box center [361, 115] width 17 height 17
click at [317, 50] on icon "Edit Item" at bounding box center [318, 49] width 2 height 2
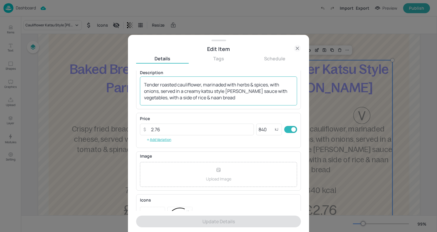
scroll to position [77, 0]
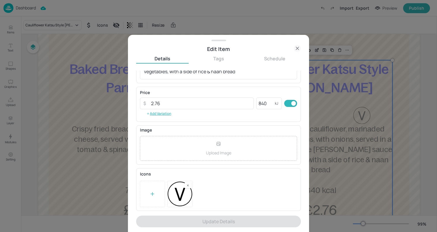
click at [185, 185] on div at bounding box center [188, 185] width 6 height 6
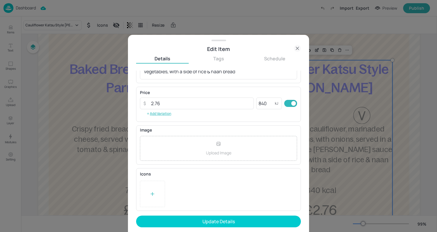
click at [148, 196] on div at bounding box center [152, 193] width 25 height 26
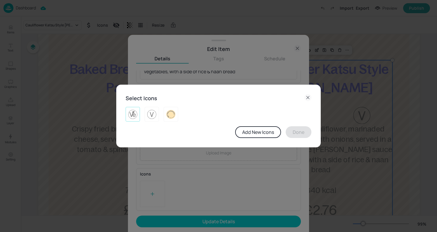
click at [133, 118] on img at bounding box center [132, 113] width 9 height 9
click at [295, 134] on button "Done" at bounding box center [299, 132] width 26 height 12
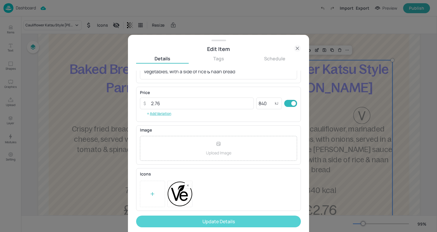
click at [229, 221] on button "Update Details" at bounding box center [218, 221] width 165 height 12
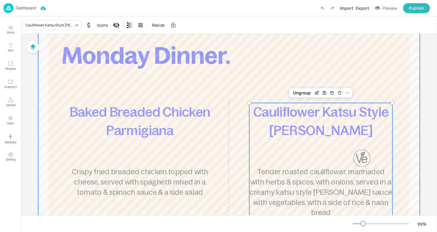
scroll to position [36, 0]
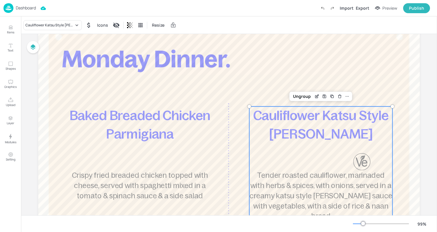
click at [20, 6] on p "Dashboard" at bounding box center [26, 8] width 20 height 4
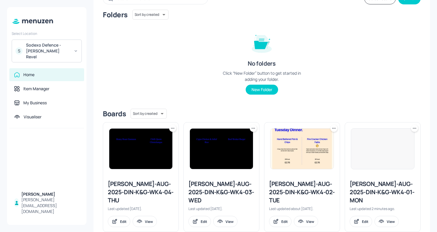
scroll to position [50, 0]
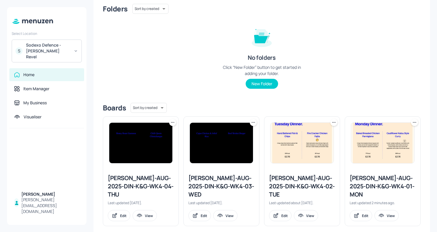
click at [300, 177] on div "[PERSON_NAME]-AUG-2025-DIN-K&G-WK4-02-TUE" at bounding box center [302, 186] width 66 height 25
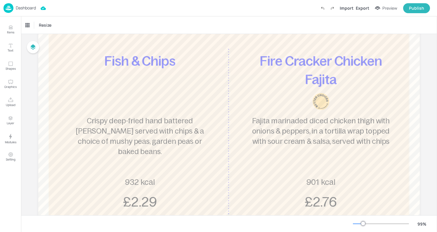
scroll to position [96, 0]
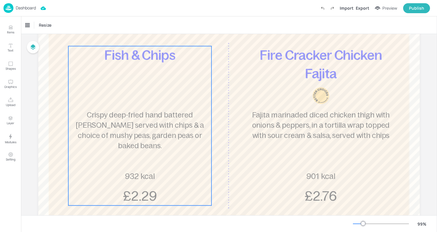
click at [135, 103] on div "Fish & Chips Crispy deep-fried hand battered [PERSON_NAME] served with chips & …" at bounding box center [139, 125] width 143 height 159
click at [135, 36] on icon "Edit Item" at bounding box center [136, 35] width 2 height 2
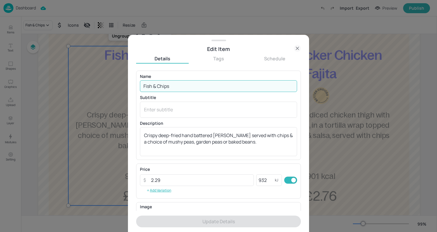
drag, startPoint x: 174, startPoint y: 87, endPoint x: 122, endPoint y: 87, distance: 52.0
click at [122, 87] on div "Edit Item Details Tags Schedule Name Fish & Chips ​ Subtitle x ​ Description Cr…" at bounding box center [218, 116] width 437 height 232
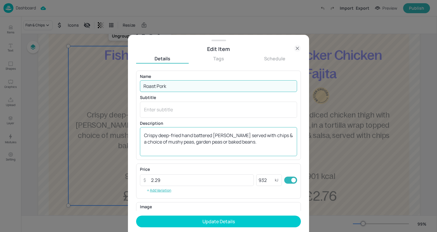
type input "Roast Pork"
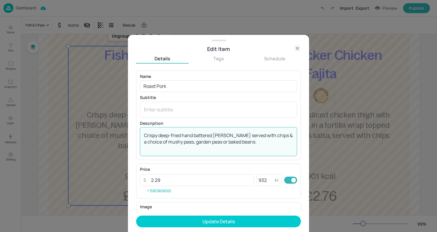
drag, startPoint x: 243, startPoint y: 147, endPoint x: 139, endPoint y: 134, distance: 104.1
click at [139, 134] on div "Name Roast Pork ​ Subtitle x ​ Description Crispy deep-fried hand battered [PER…" at bounding box center [218, 114] width 165 height 89
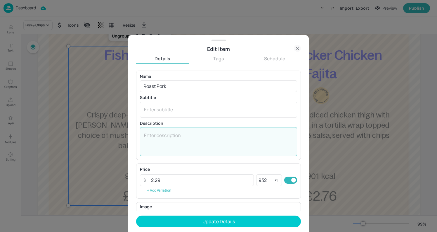
paste textarea "Succulent hand carved roast pork, served with creamy herbed mashed potatoes, ca…"
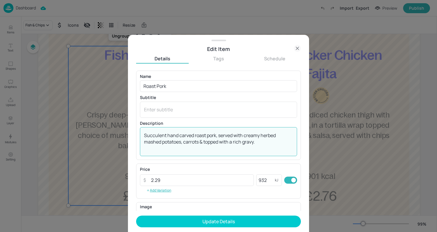
click at [269, 139] on textarea "Succulent hand carved roast pork, served with creamy herbed mashed potatoes, ca…" at bounding box center [218, 141] width 149 height 19
type textarea "Succulent hand carved roast pork, served with creamy herbed mashed potatoes, ca…"
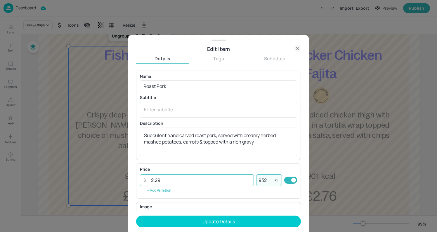
drag, startPoint x: 267, startPoint y: 182, endPoint x: 231, endPoint y: 183, distance: 36.5
click at [231, 183] on div "​ 2.29 ​ 932 kJ ​" at bounding box center [218, 180] width 157 height 12
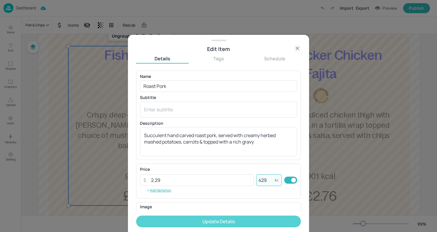
type input "429"
click at [236, 221] on button "Update Details" at bounding box center [218, 221] width 165 height 12
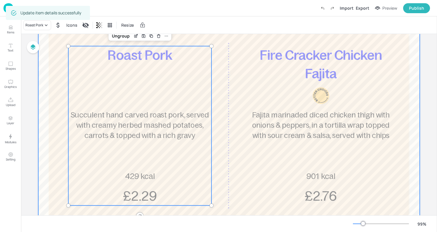
click at [230, 94] on div at bounding box center [229, 113] width 382 height 314
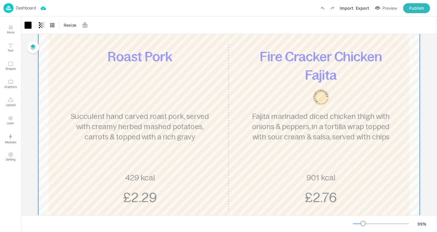
scroll to position [91, 0]
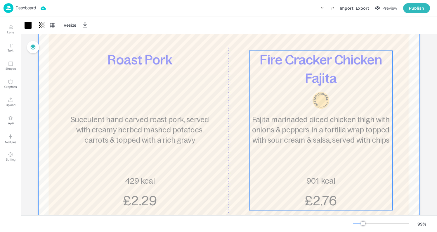
click at [314, 137] on span "Fajita marinaded diced chicken thigh with onions & peppers, in a tortilla wrap …" at bounding box center [321, 129] width 138 height 28
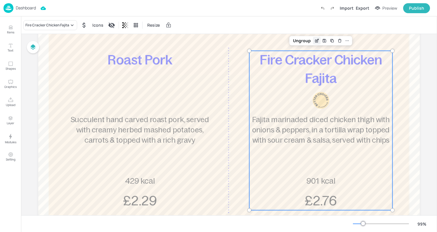
click at [317, 42] on icon "Edit Item" at bounding box center [317, 40] width 5 height 5
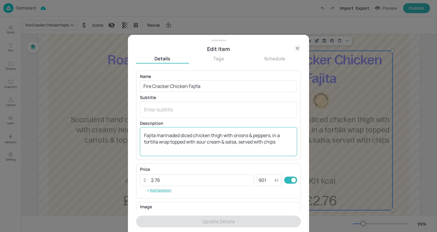
scroll to position [77, 0]
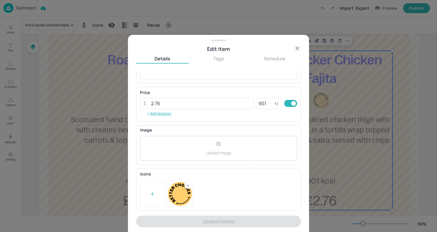
click at [193, 183] on div at bounding box center [218, 193] width 157 height 26
click at [190, 184] on div at bounding box center [188, 185] width 6 height 6
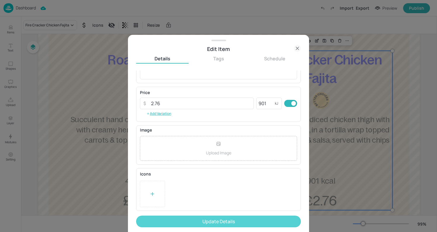
click at [190, 217] on button "Update Details" at bounding box center [218, 221] width 165 height 12
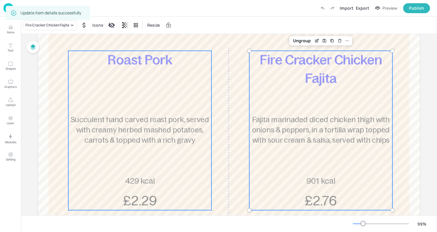
click at [74, 172] on div "Roast Pork Succulent hand carved roast pork, served with creamy herbed mashed p…" at bounding box center [139, 130] width 143 height 159
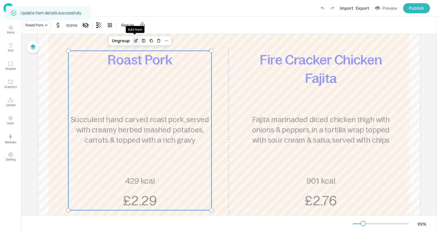
click at [132, 42] on div "Edit Item" at bounding box center [136, 41] width 8 height 8
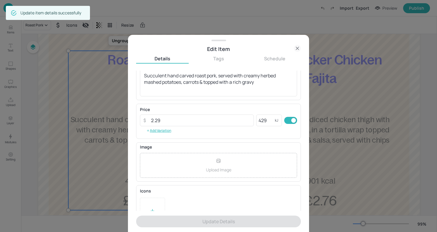
scroll to position [77, 0]
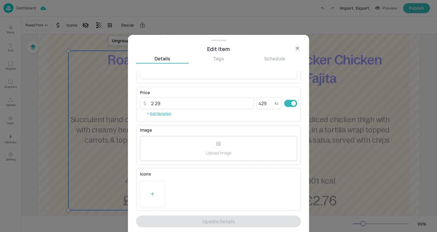
click at [149, 191] on div at bounding box center [152, 193] width 25 height 26
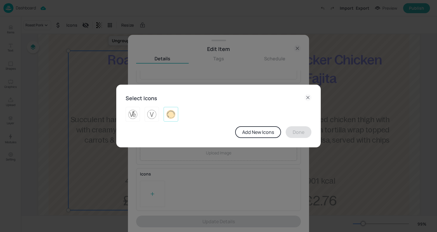
click at [171, 110] on img at bounding box center [170, 113] width 9 height 9
click at [303, 132] on button "Done" at bounding box center [299, 132] width 26 height 12
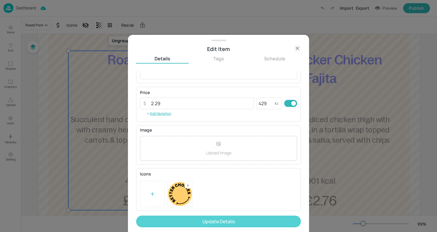
click at [241, 221] on button "Update Details" at bounding box center [218, 221] width 165 height 12
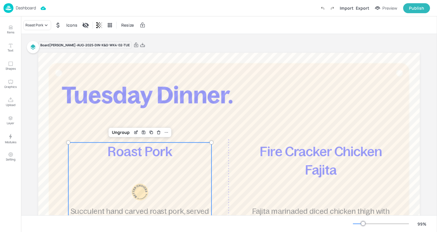
click at [23, 10] on p "Dashboard" at bounding box center [26, 8] width 20 height 4
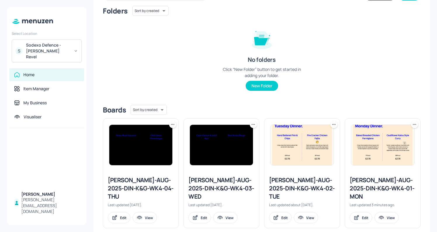
scroll to position [50, 0]
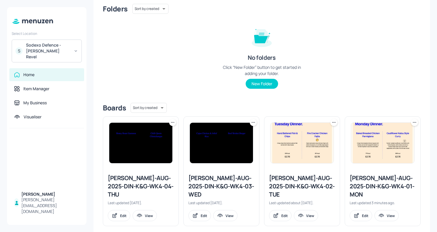
click at [222, 184] on div "[PERSON_NAME]-AUG-2025-DIN-K&G-WK4-03-WED" at bounding box center [222, 186] width 66 height 25
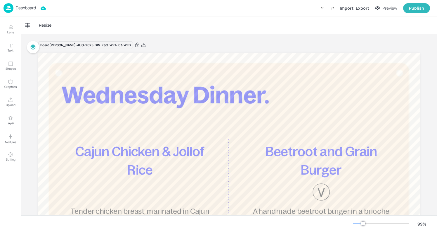
click at [19, 8] on p "Dashboard" at bounding box center [26, 8] width 20 height 4
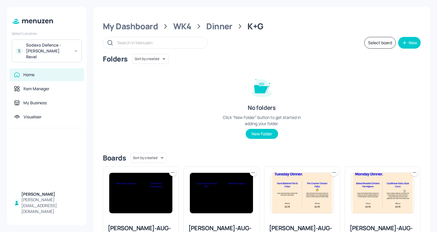
scroll to position [50, 0]
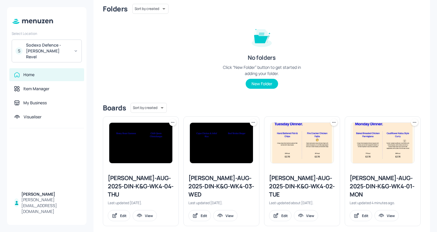
click at [148, 174] on div "[PERSON_NAME]-AUG-2025-DIN-K&G-WK4-04-THU" at bounding box center [141, 186] width 66 height 25
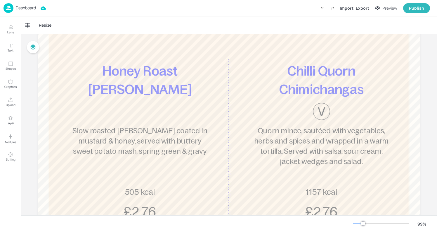
scroll to position [101, 0]
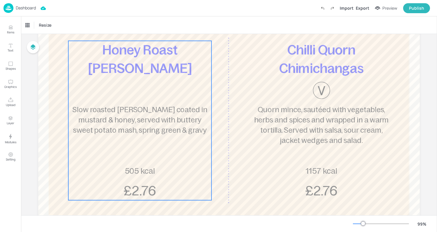
click at [123, 119] on span "Slow roasted [PERSON_NAME] coated in mustard & honey, served with buttery sweet…" at bounding box center [139, 119] width 135 height 28
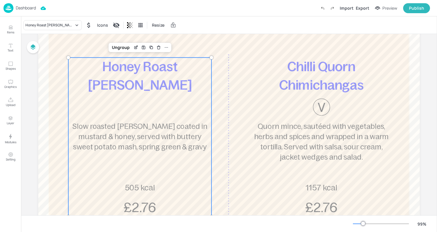
scroll to position [77, 0]
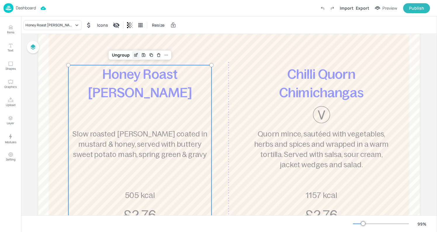
click at [134, 54] on icon "Edit Item" at bounding box center [135, 55] width 3 height 3
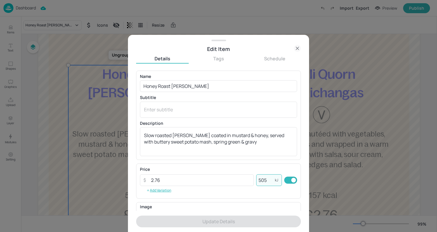
click at [268, 181] on input "505" at bounding box center [265, 180] width 19 height 12
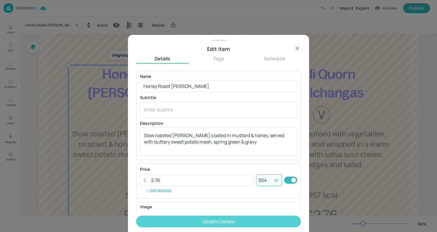
type input "504"
click at [251, 218] on button "Update Details" at bounding box center [218, 221] width 165 height 12
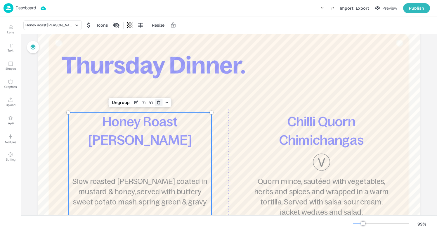
scroll to position [25, 0]
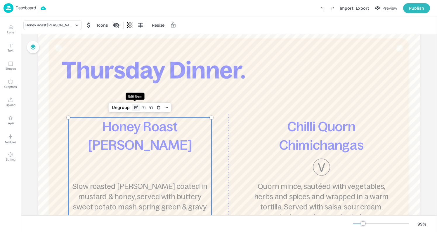
click at [135, 108] on icon "Edit Item" at bounding box center [136, 107] width 5 height 5
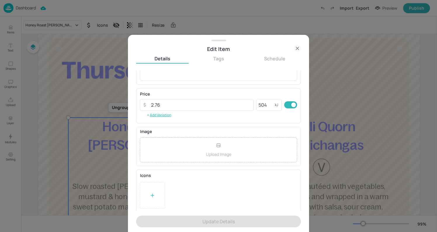
scroll to position [77, 0]
click at [149, 195] on div at bounding box center [152, 193] width 25 height 26
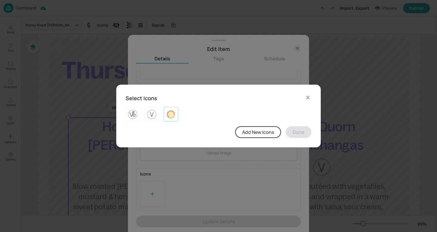
click at [177, 116] on div at bounding box center [171, 114] width 14 height 15
click at [300, 132] on button "Done" at bounding box center [299, 132] width 26 height 12
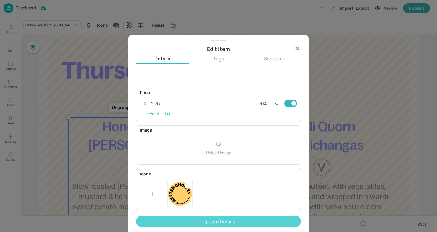
click at [249, 217] on button "Update Details" at bounding box center [218, 221] width 165 height 12
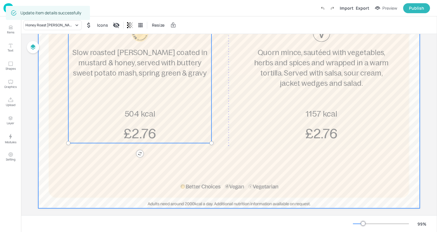
scroll to position [160, 0]
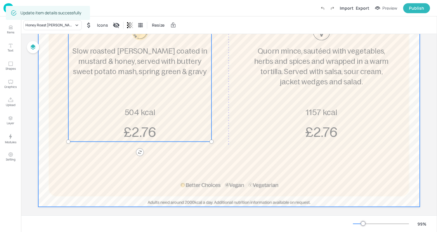
click at [337, 162] on div at bounding box center [229, 50] width 382 height 314
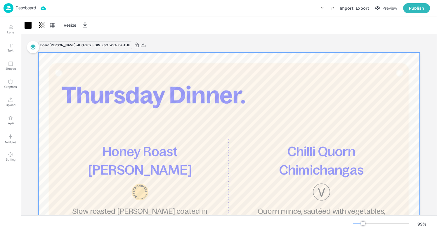
click at [9, 6] on img at bounding box center [9, 8] width 10 height 10
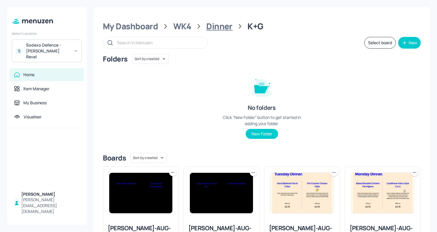
click at [217, 30] on div "Dinner" at bounding box center [219, 26] width 26 height 11
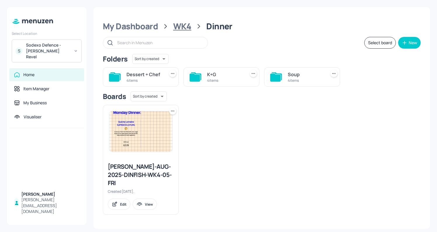
click at [180, 28] on div "WK4" at bounding box center [182, 26] width 18 height 11
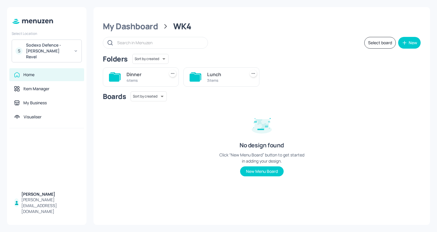
click at [153, 73] on div "Dinner" at bounding box center [145, 74] width 36 height 7
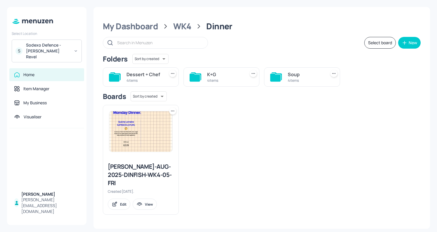
click at [300, 81] on div "4 items" at bounding box center [306, 80] width 36 height 5
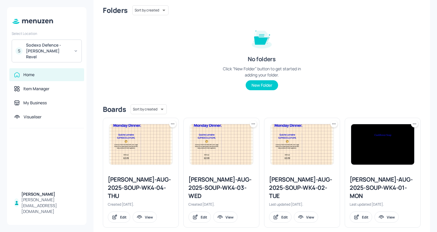
scroll to position [50, 0]
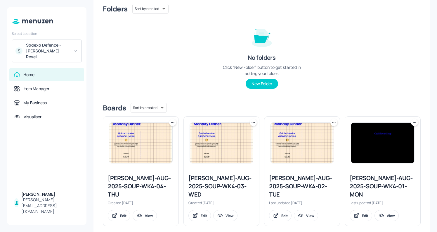
click at [375, 186] on div "[PERSON_NAME]-AUG-2025-SOUP-WK4-01-MON" at bounding box center [383, 186] width 66 height 25
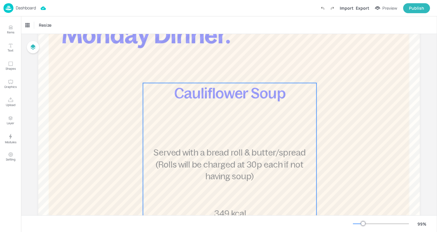
scroll to position [60, 0]
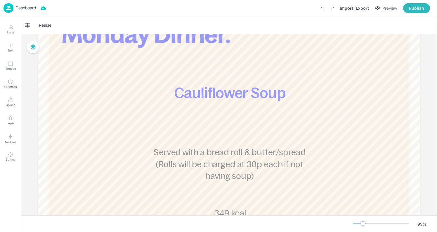
click at [15, 7] on div "Dashboard" at bounding box center [20, 8] width 32 height 10
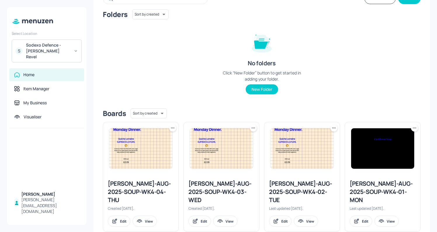
scroll to position [48, 0]
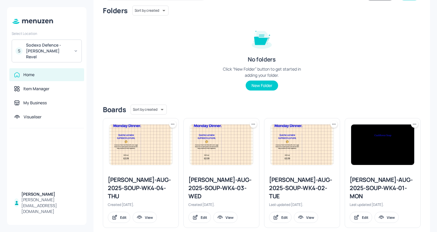
click at [300, 187] on div "[PERSON_NAME]-AUG-2025-SOUP-WK4-02-TUE" at bounding box center [302, 187] width 66 height 25
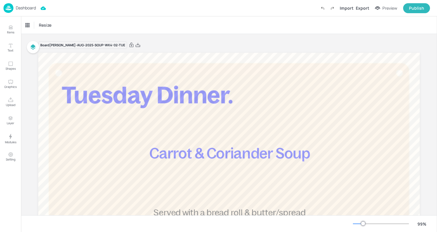
click at [29, 8] on p "Dashboard" at bounding box center [26, 8] width 20 height 4
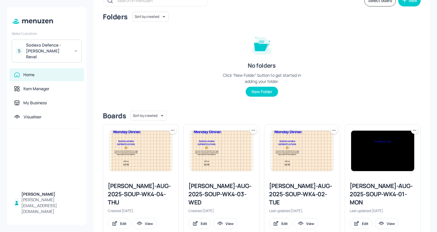
scroll to position [46, 0]
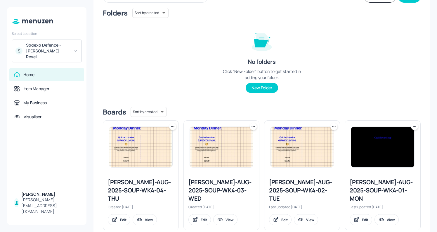
click at [234, 175] on div "[PERSON_NAME]-AUG-2025-SOUP-WK4-03-WED Created [DATE]. Edit View" at bounding box center [221, 201] width 75 height 56
click at [227, 158] on img at bounding box center [221, 147] width 63 height 40
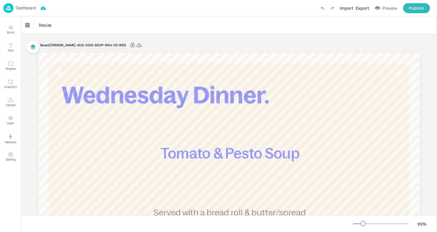
click at [20, 10] on p "Dashboard" at bounding box center [26, 8] width 20 height 4
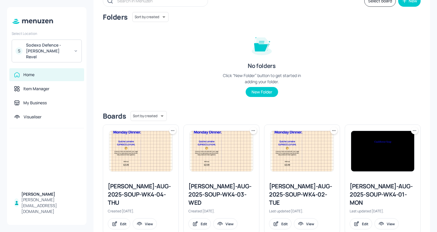
scroll to position [43, 0]
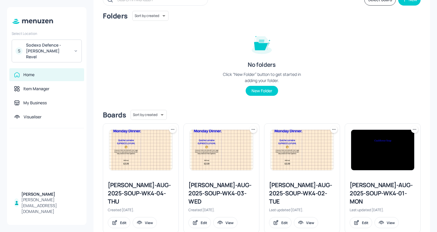
click at [135, 191] on div "[PERSON_NAME]-AUG-2025-SOUP-WK4-04-THU" at bounding box center [141, 193] width 66 height 25
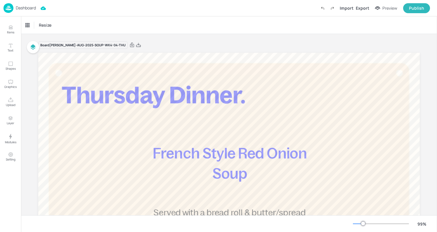
click at [29, 11] on div "Dashboard" at bounding box center [20, 8] width 32 height 10
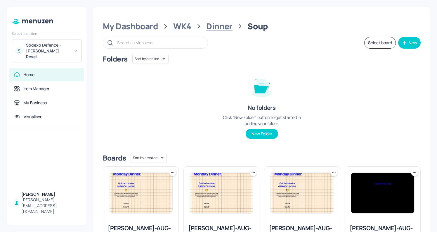
click at [212, 22] on div "Dinner" at bounding box center [219, 26] width 26 height 11
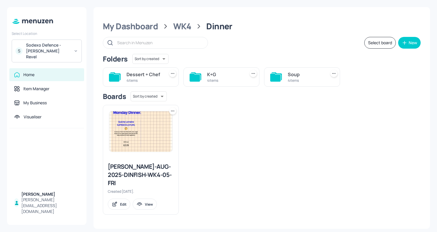
click at [129, 76] on div "Dessert + Chef" at bounding box center [145, 74] width 36 height 7
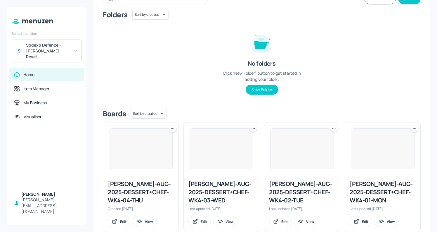
scroll to position [58, 0]
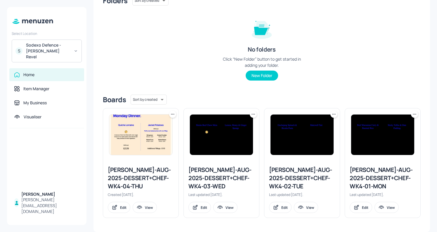
click at [383, 167] on div "[PERSON_NAME]-AUG-2025-DESSERT+CHEF-WK4-01-MON" at bounding box center [383, 177] width 66 height 25
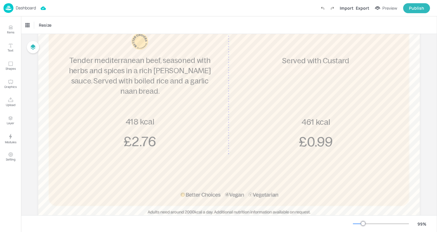
scroll to position [153, 0]
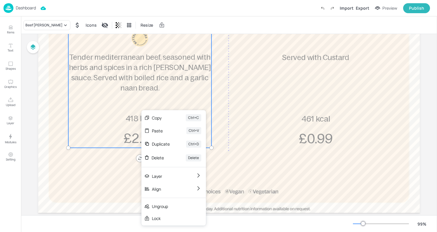
click at [141, 110] on div "Beef [PERSON_NAME] Tender mediterranean beef, seasoned with herbs and spices in…" at bounding box center [139, 67] width 143 height 159
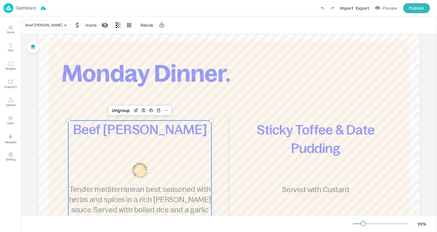
scroll to position [0, 0]
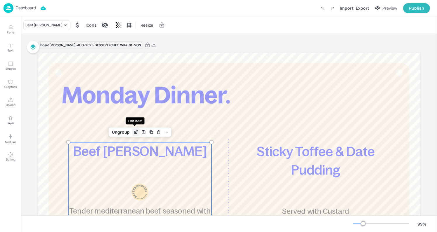
click at [134, 134] on icon "Edit Item" at bounding box center [136, 131] width 5 height 5
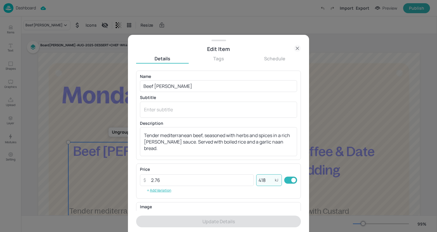
drag, startPoint x: 269, startPoint y: 180, endPoint x: 260, endPoint y: 180, distance: 8.8
click at [260, 180] on input "418" at bounding box center [265, 180] width 19 height 12
type input "4"
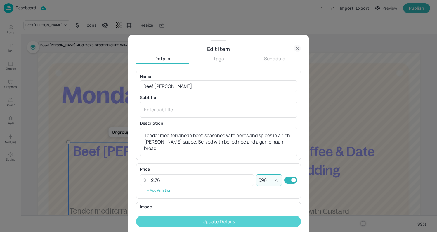
type input "598"
click at [241, 220] on button "Update Details" at bounding box center [218, 221] width 165 height 12
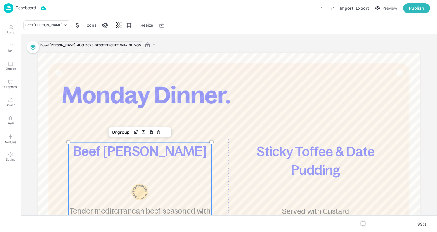
click at [28, 10] on p "Dashboard" at bounding box center [26, 8] width 20 height 4
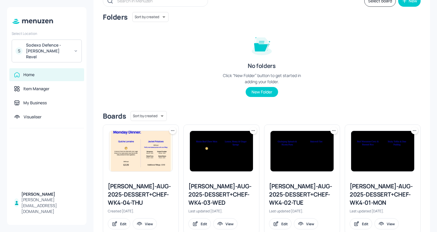
scroll to position [44, 0]
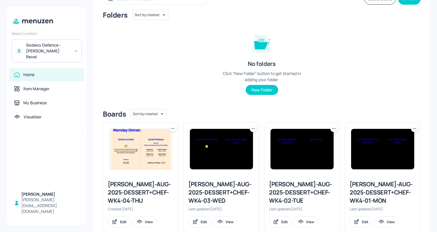
click at [127, 198] on div "[PERSON_NAME]-AUG-2025-DESSERT+CHEF-WK4-04-THU" at bounding box center [141, 192] width 66 height 25
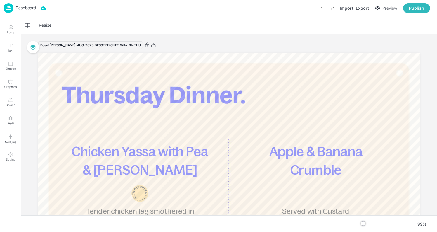
click at [7, 11] on img at bounding box center [9, 8] width 10 height 10
click at [12, 9] on img at bounding box center [9, 8] width 10 height 10
click at [14, 10] on div "Dashboard" at bounding box center [20, 8] width 32 height 10
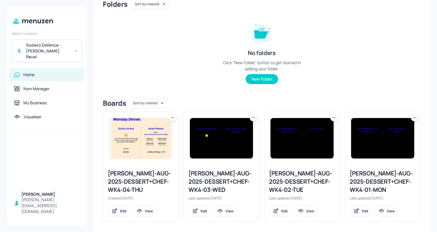
scroll to position [58, 0]
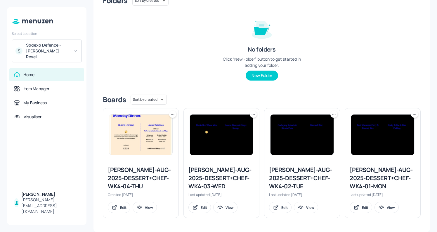
click at [296, 174] on div "[PERSON_NAME]-AUG-2025-DESSERT+CHEF-WK4-02-TUE" at bounding box center [302, 177] width 66 height 25
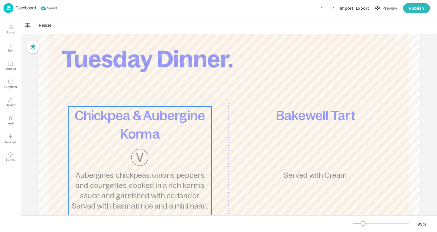
scroll to position [38, 0]
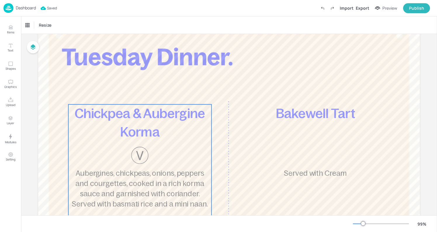
click at [127, 128] on span "Chickpea & Aubergine Korma" at bounding box center [140, 122] width 130 height 33
click at [134, 94] on icon "Edit Item" at bounding box center [136, 94] width 5 height 5
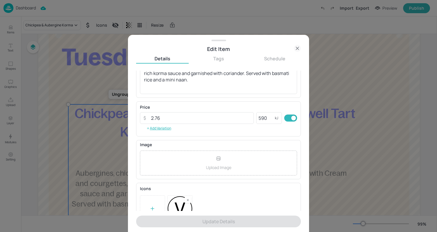
scroll to position [83, 0]
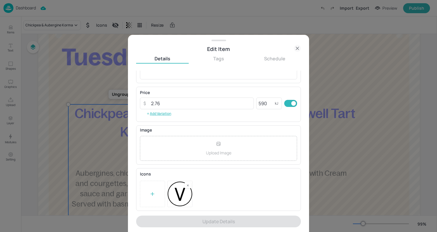
click at [186, 185] on rect at bounding box center [188, 185] width 4 height 4
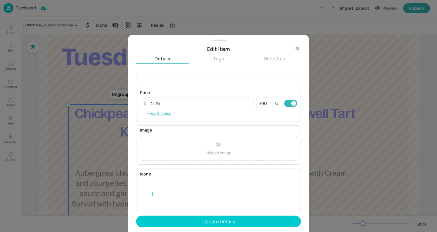
click at [147, 192] on div at bounding box center [152, 193] width 25 height 26
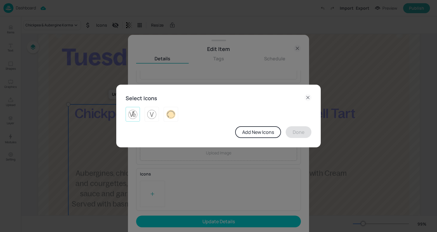
click at [134, 113] on img at bounding box center [132, 113] width 9 height 9
click at [298, 134] on button "Done" at bounding box center [299, 132] width 26 height 12
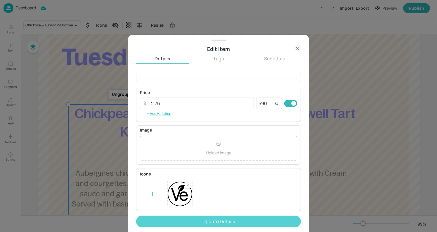
click at [232, 222] on button "Update Details" at bounding box center [218, 221] width 165 height 12
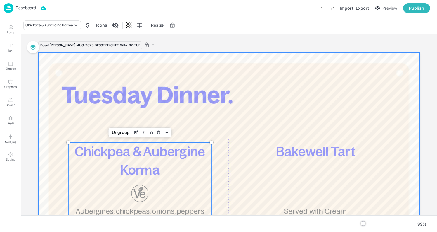
click at [223, 126] on div at bounding box center [229, 210] width 382 height 314
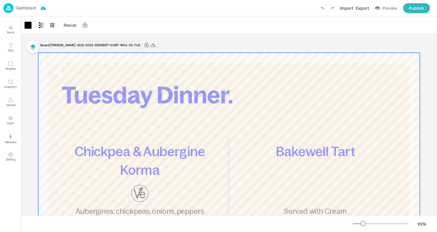
click at [10, 11] on img at bounding box center [9, 8] width 10 height 10
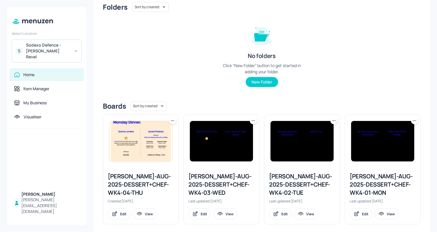
scroll to position [58, 0]
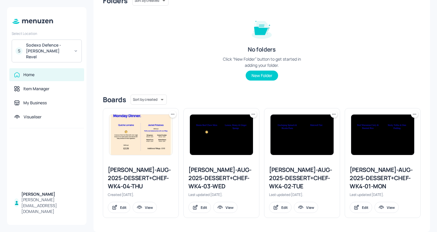
click at [281, 175] on div "[PERSON_NAME]-AUG-2025-DESSERT+CHEF-WK4-02-TUE" at bounding box center [302, 177] width 66 height 25
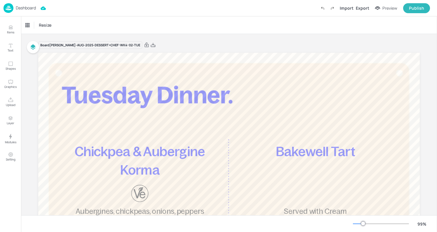
click at [9, 10] on img at bounding box center [9, 8] width 10 height 10
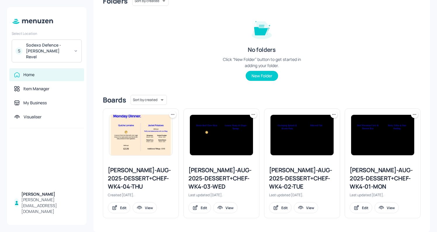
scroll to position [58, 0]
click at [138, 177] on div "[PERSON_NAME]-AUG-2025-DESSERT+CHEF-WK4-04-THU" at bounding box center [141, 177] width 66 height 25
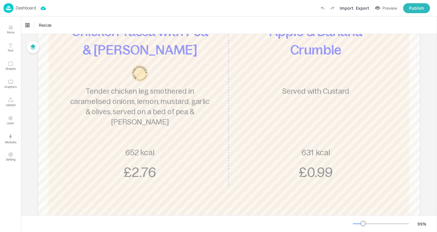
scroll to position [66, 0]
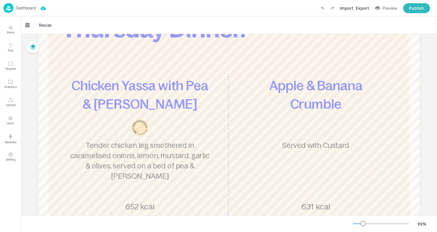
click at [23, 8] on p "Dashboard" at bounding box center [26, 8] width 20 height 4
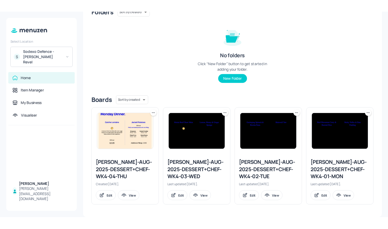
scroll to position [58, 0]
